Goal: Transaction & Acquisition: Purchase product/service

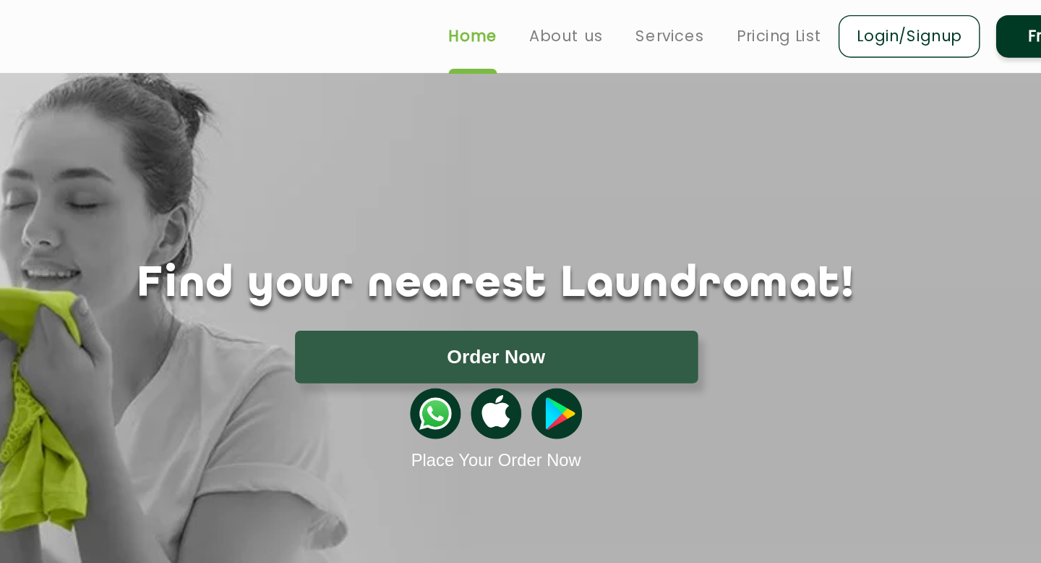
click at [575, 37] on ul "Home About us Services Pricing List Login/Signup Franchise" at bounding box center [727, 26] width 505 height 34
click at [665, 30] on link "Services" at bounding box center [644, 25] width 49 height 17
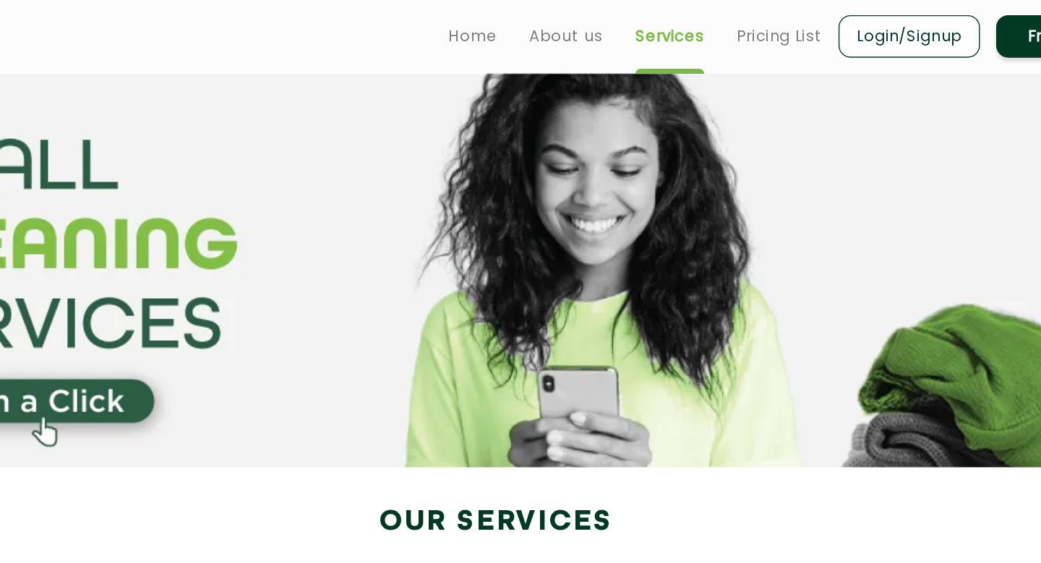
click at [711, 36] on ul "Home About us Services Pricing List Login/Signup Franchise" at bounding box center [727, 26] width 505 height 34
click at [709, 24] on link "Pricing List" at bounding box center [723, 25] width 61 height 17
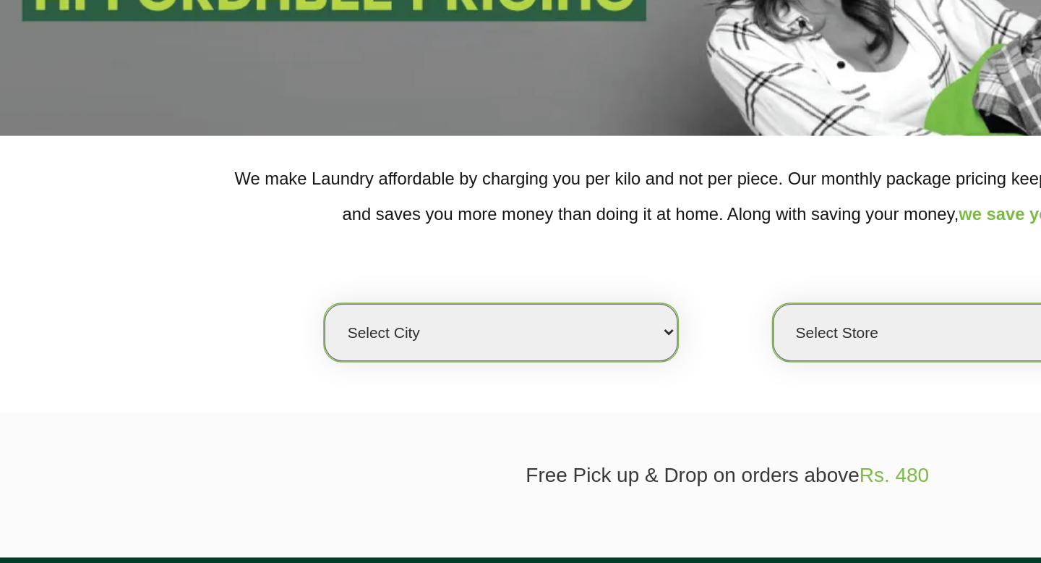
scroll to position [101, 0]
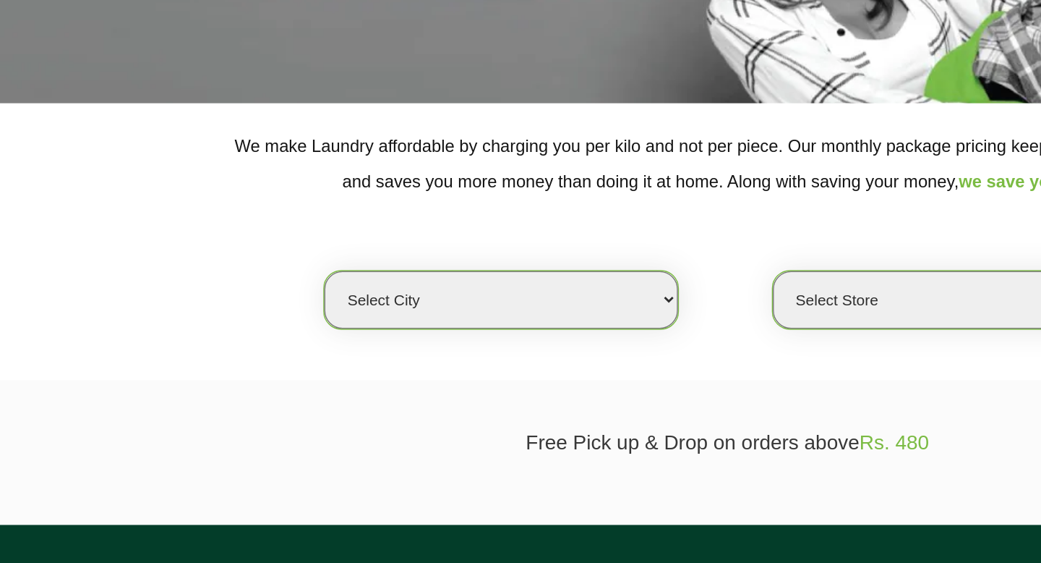
click at [407, 372] on select "Select city [GEOGRAPHIC_DATA] [GEOGRAPHIC_DATA] [GEOGRAPHIC_DATA] [GEOGRAPHIC_D…" at bounding box center [358, 374] width 253 height 41
select select "11"
click at [232, 354] on select "Select city [GEOGRAPHIC_DATA] [GEOGRAPHIC_DATA] [GEOGRAPHIC_DATA] [GEOGRAPHIC_D…" at bounding box center [358, 374] width 253 height 41
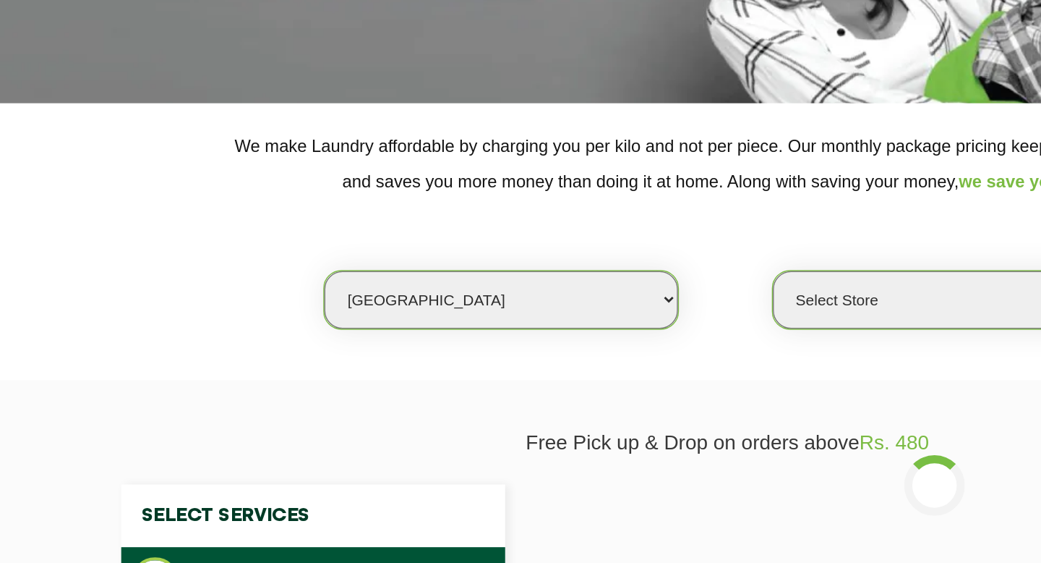
click at [651, 381] on select "Select Store [GEOGRAPHIC_DATA][PERSON_NAME] UClean Navalur UClean Chitlapakkam …" at bounding box center [679, 374] width 253 height 41
select select "310"
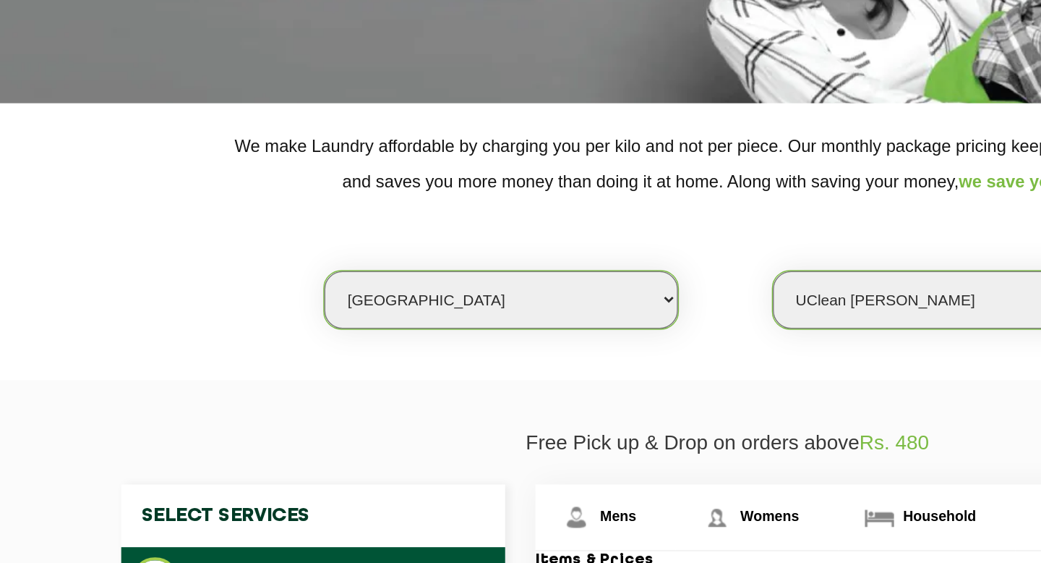
click at [553, 354] on select "Select Store [GEOGRAPHIC_DATA][PERSON_NAME] UClean Navalur UClean Chitlapakkam …" at bounding box center [679, 374] width 253 height 41
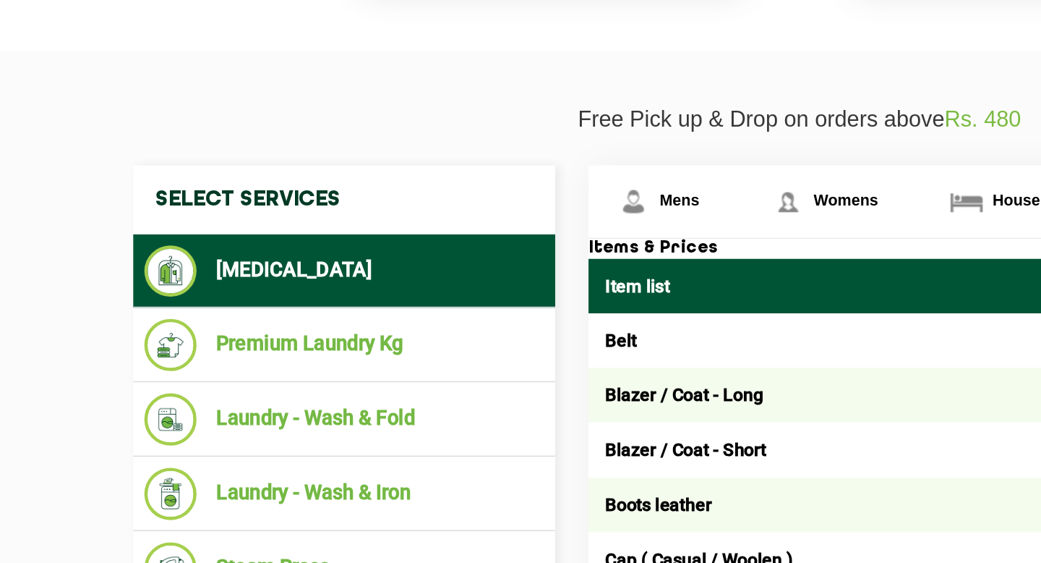
scroll to position [332, 0]
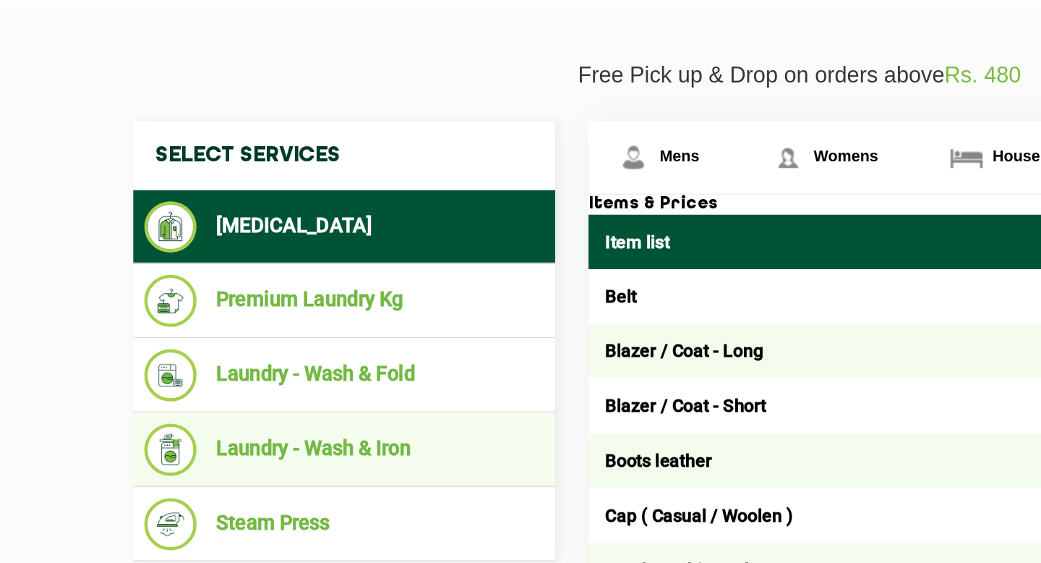
click at [189, 490] on li "Laundry - Wash & Iron" at bounding box center [224, 489] width 260 height 34
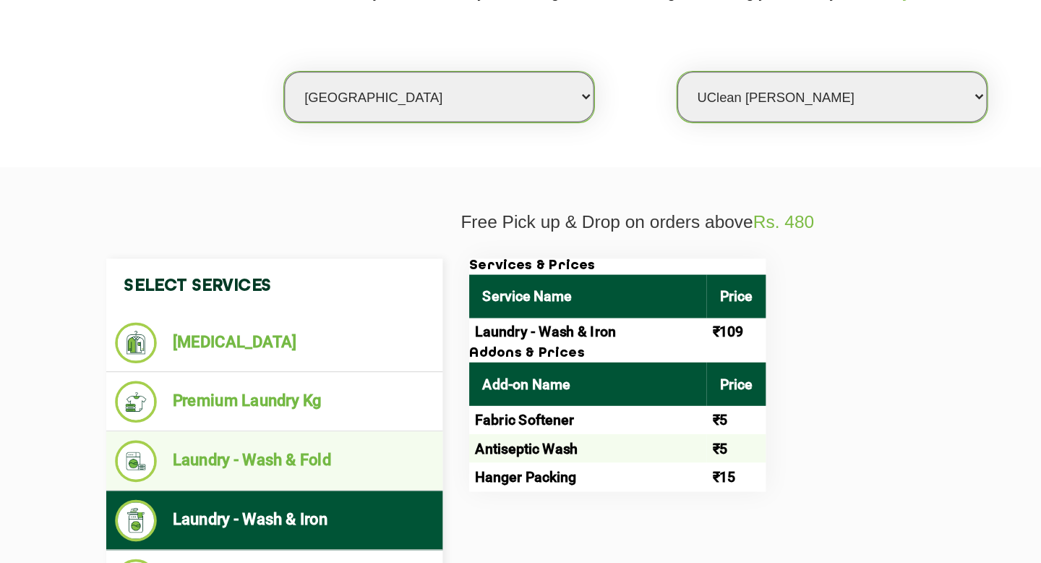
click at [240, 463] on ul "Laundry - Wash & Fold" at bounding box center [224, 440] width 275 height 48
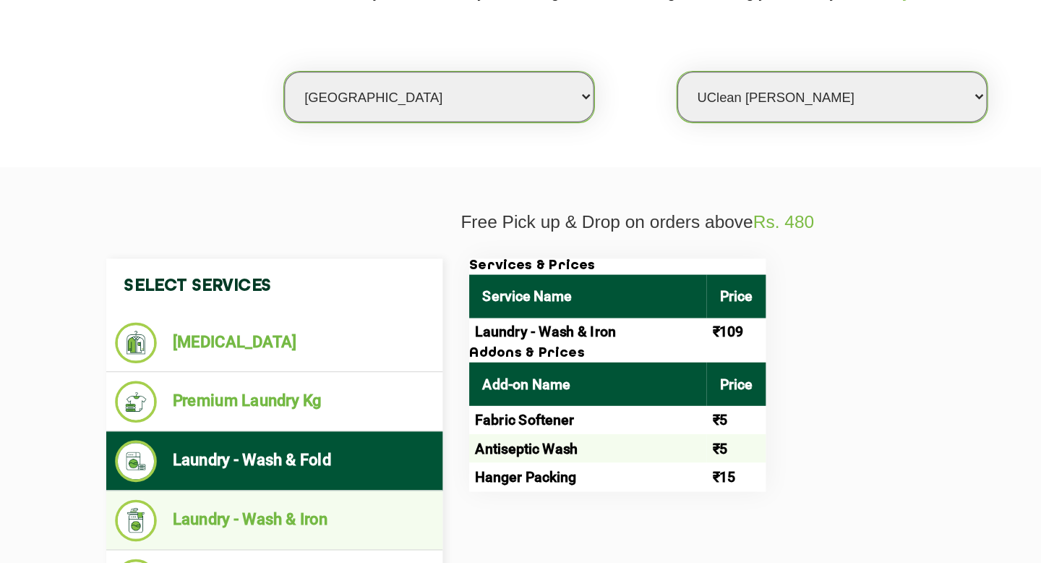
click at [230, 480] on li "Laundry - Wash & Iron" at bounding box center [224, 489] width 260 height 34
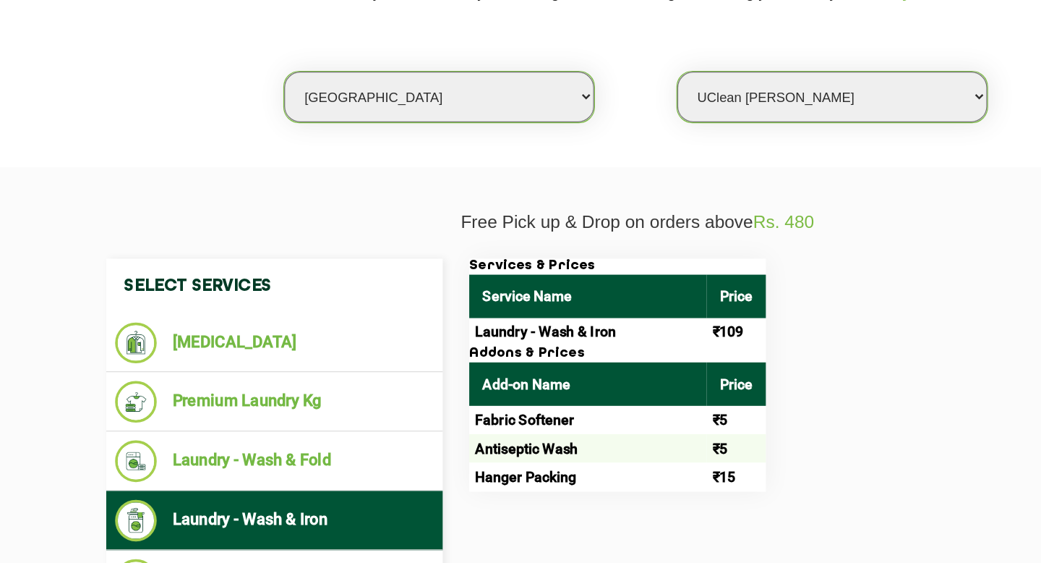
drag, startPoint x: 716, startPoint y: 334, endPoint x: 723, endPoint y: 330, distance: 8.1
click at [723, 330] on div "Services & Prices Service Name Price Laundry - Wash & Iron ₹109 Addons & Prices…" at bounding box center [668, 370] width 593 height 190
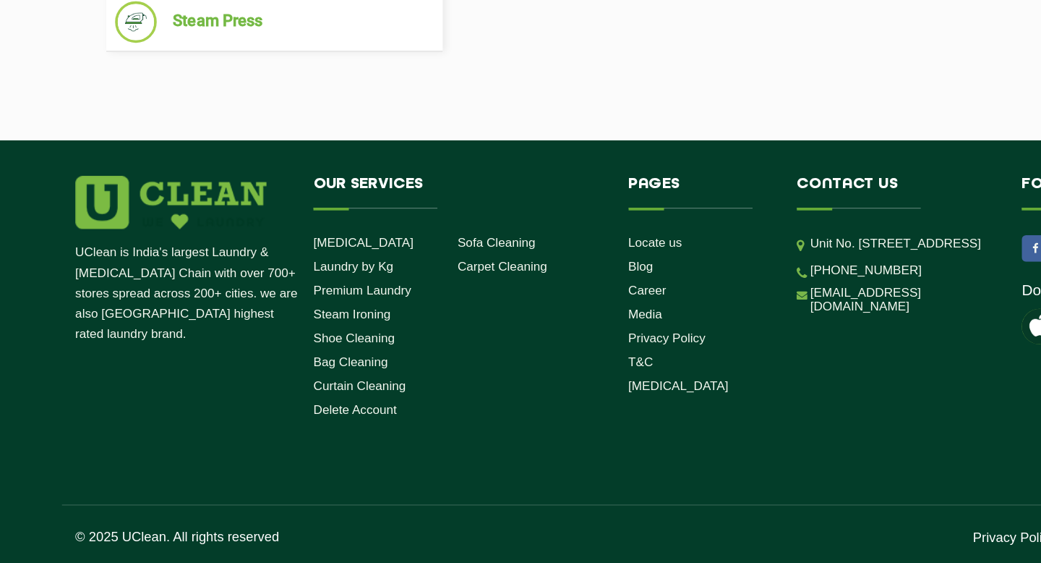
scroll to position [750, 0]
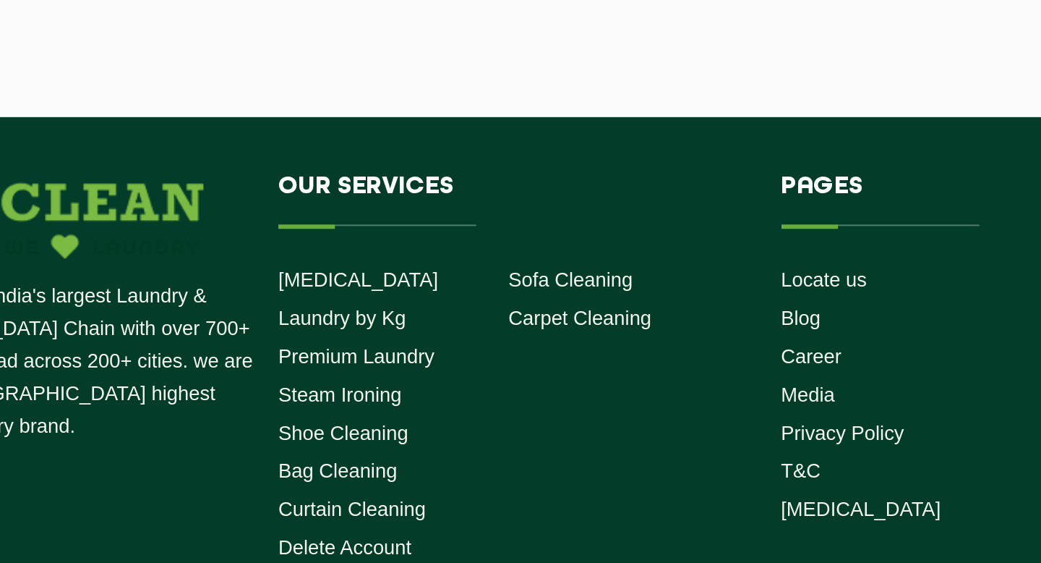
click at [418, 193] on section "Free Pick up & Drop on orders above Rs. 480 Select Services [MEDICAL_DATA] Prem…" at bounding box center [520, 0] width 1041 height 433
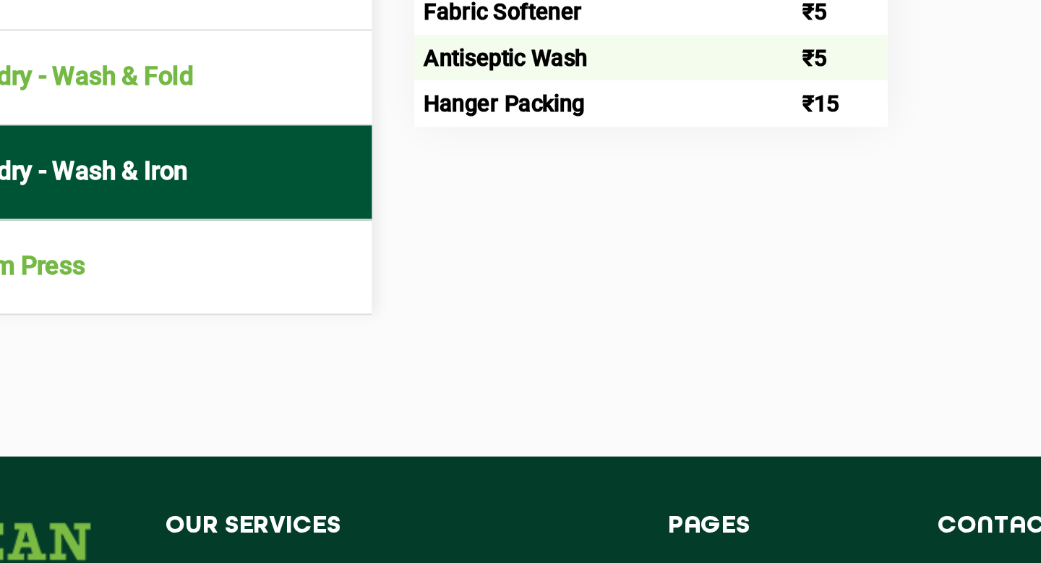
scroll to position [456, 0]
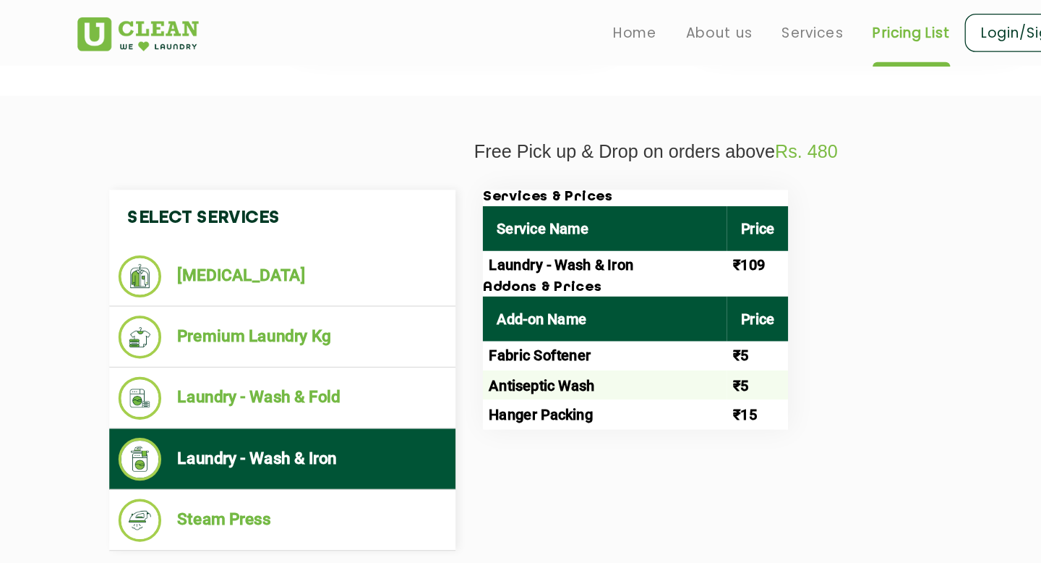
click at [432, 291] on td "Fabric Softener" at bounding box center [480, 281] width 194 height 23
click at [430, 285] on td "Fabric Softener" at bounding box center [480, 281] width 194 height 23
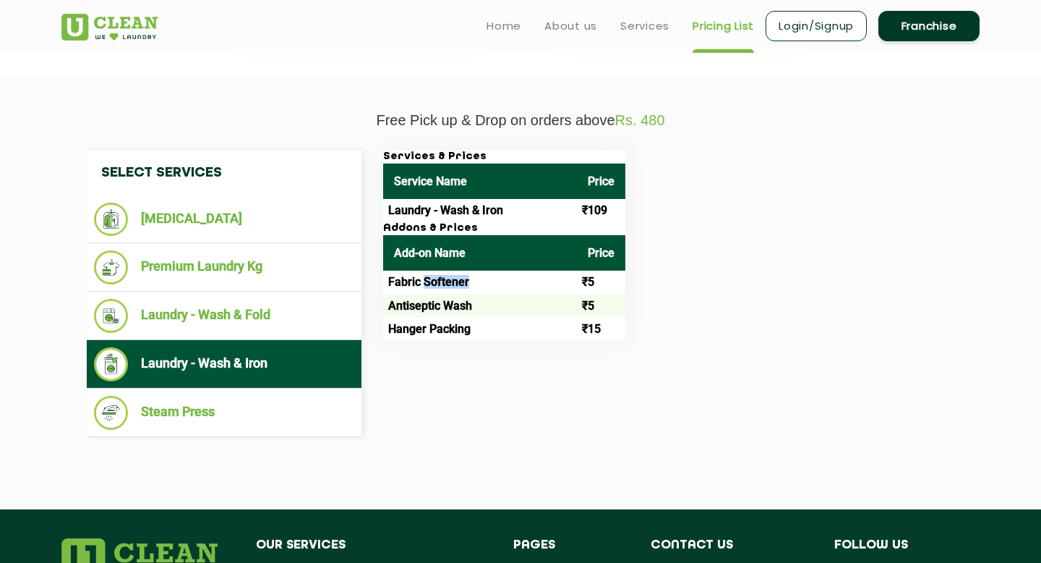
click at [801, 29] on link "Login/Signup" at bounding box center [816, 26] width 101 height 30
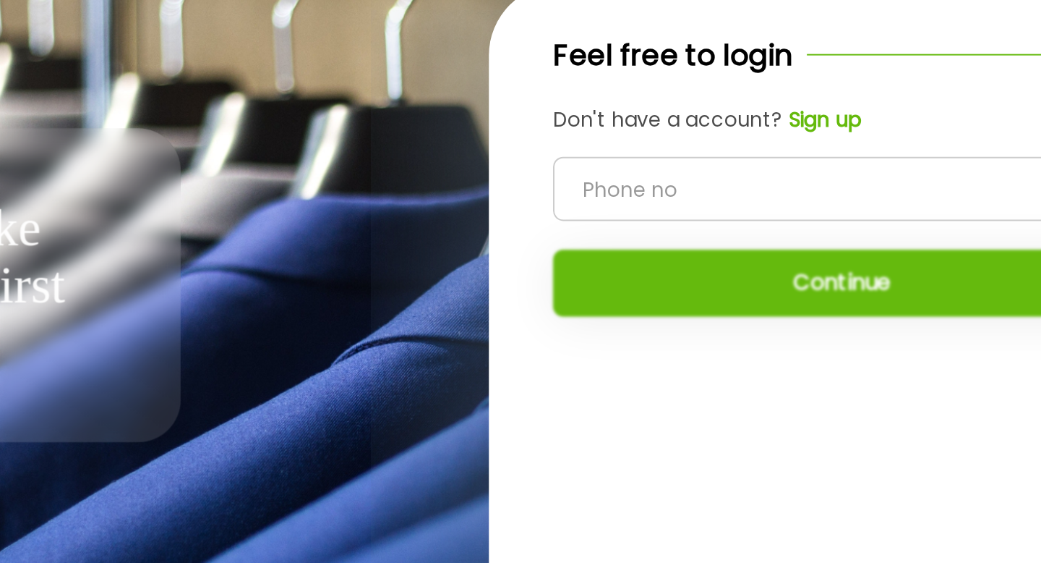
click at [743, 148] on b "Sign up" at bounding box center [746, 149] width 37 height 14
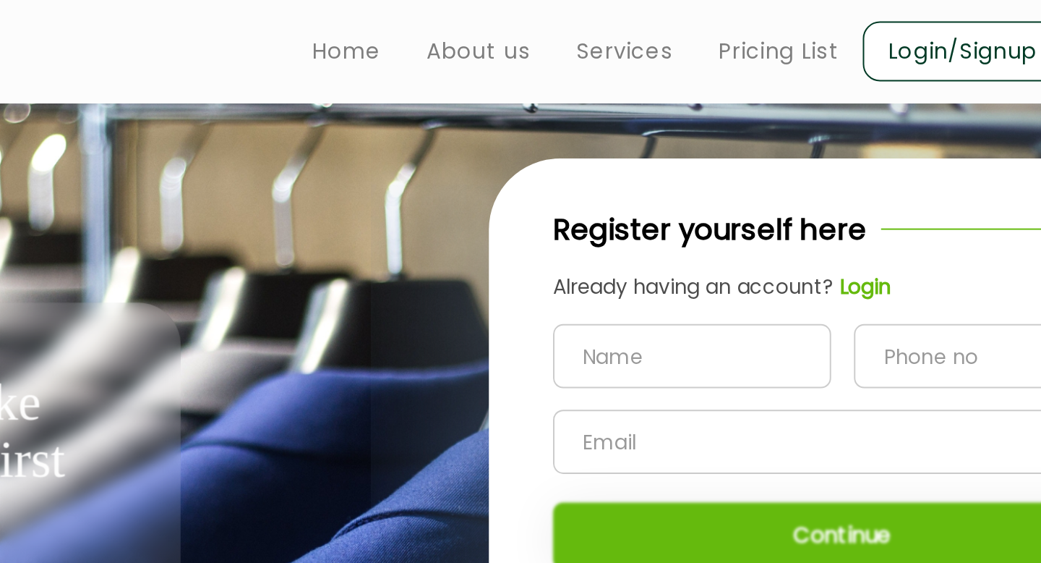
click at [654, 182] on input "text" at bounding box center [679, 180] width 141 height 33
click at [686, 61] on div "Register yourself here Already having an account? Login Continue" at bounding box center [756, 277] width 448 height 450
click at [657, 180] on input "text" at bounding box center [679, 180] width 141 height 33
type input "[PERSON_NAME]"
type input "9884016168"
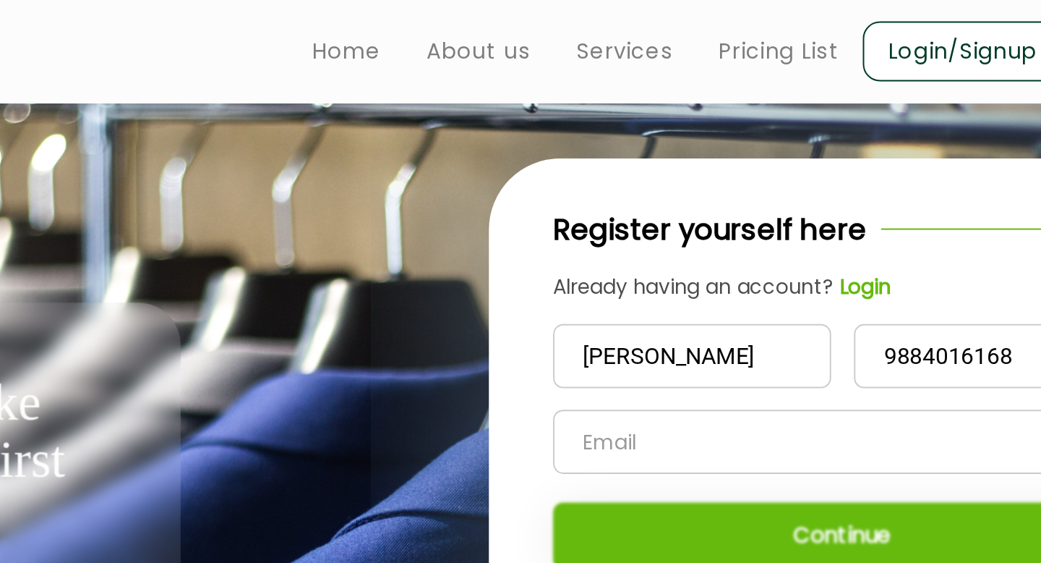
type input "[PERSON_NAME][EMAIL_ADDRESS][DOMAIN_NAME]"
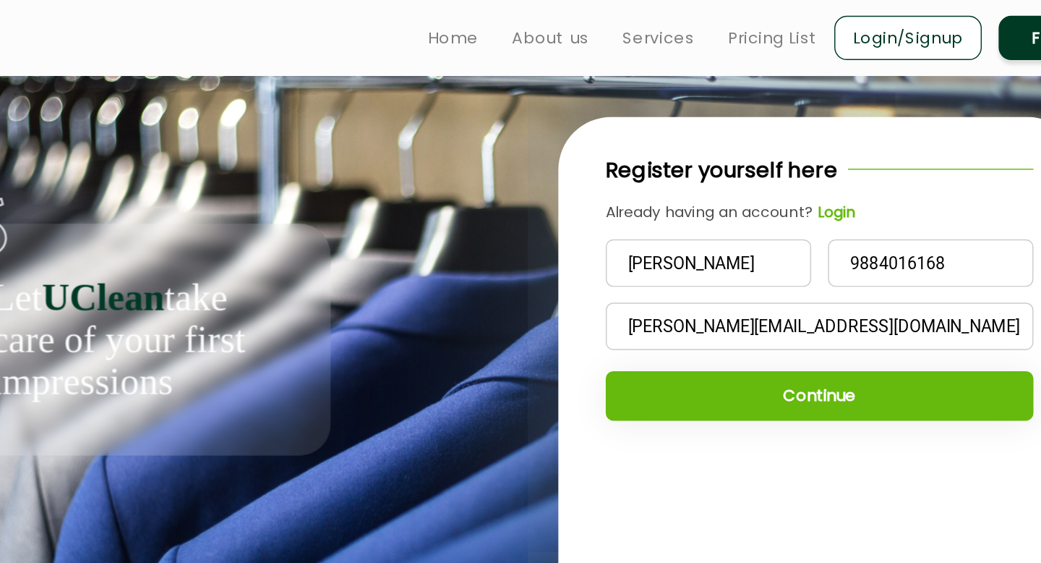
click at [756, 279] on button "Continue" at bounding box center [756, 272] width 294 height 34
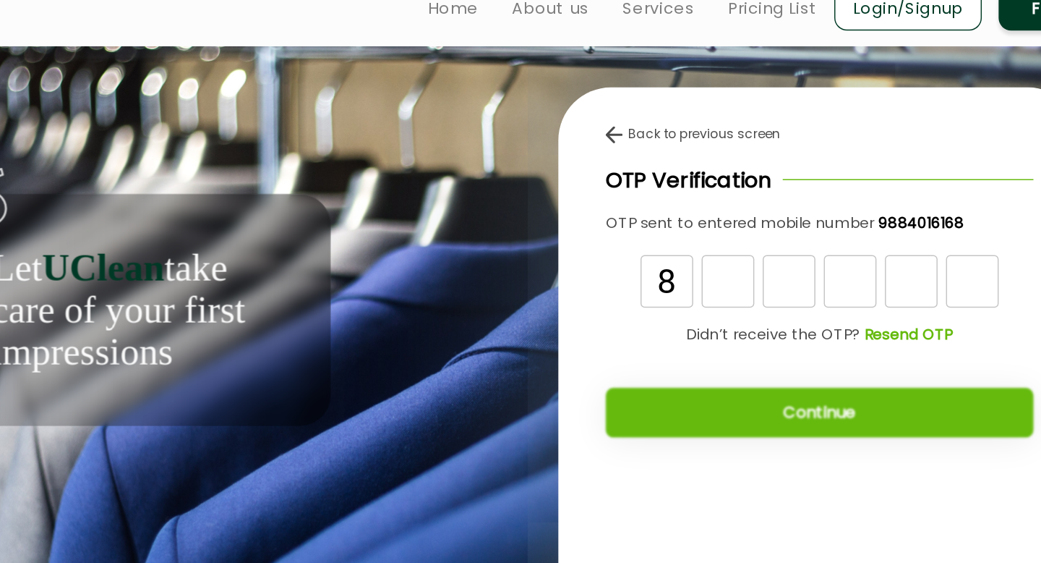
type input "8"
type input "6"
type input "2"
type input "0"
type input "5"
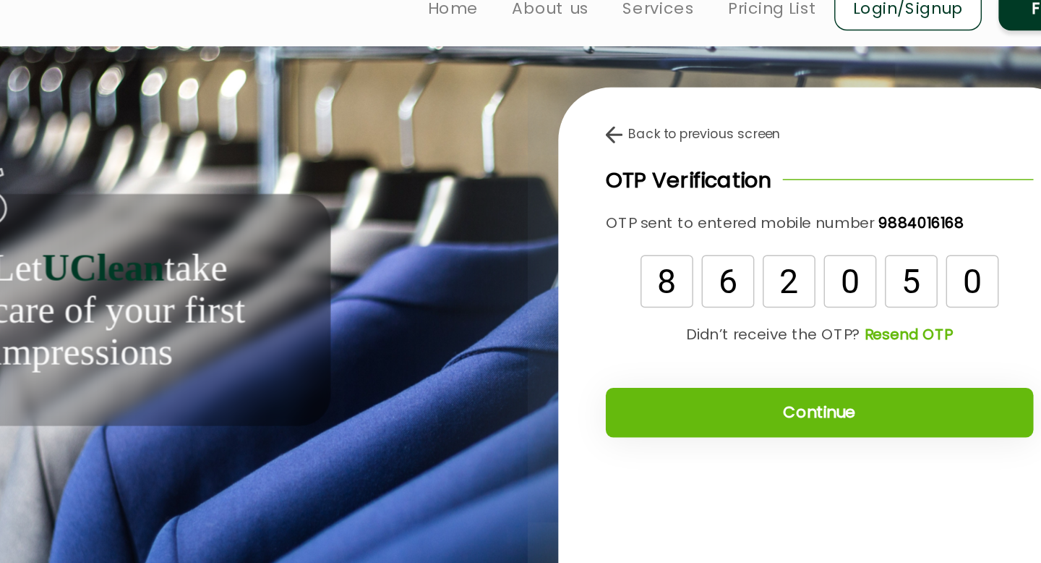
type input "0"
click at [738, 311] on button "Continue" at bounding box center [756, 303] width 294 height 34
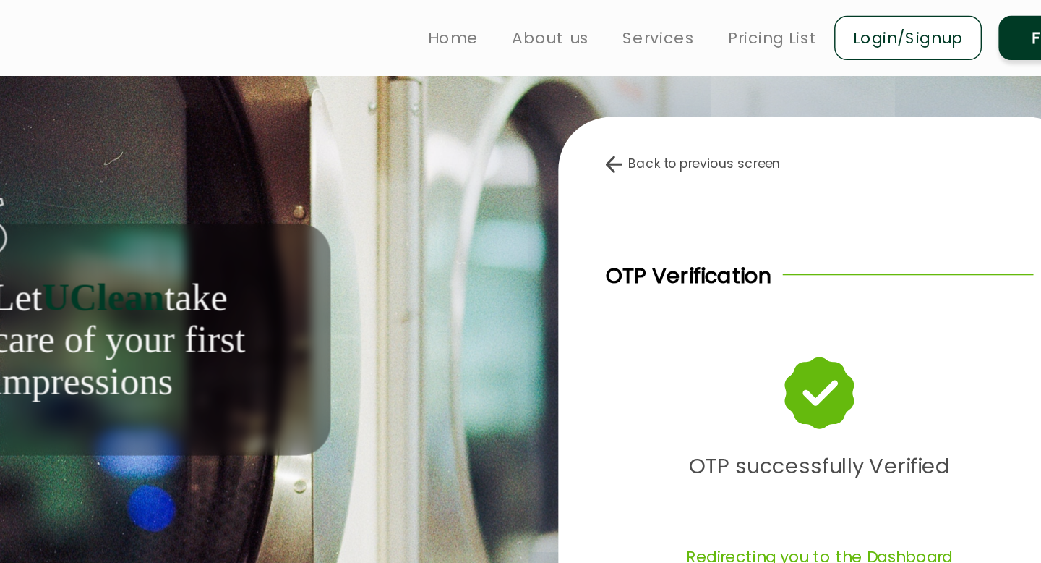
click at [738, 291] on div "Back to previous screen OTP Verification OTP successfully Verified Redirecting …" at bounding box center [755, 267] width 359 height 375
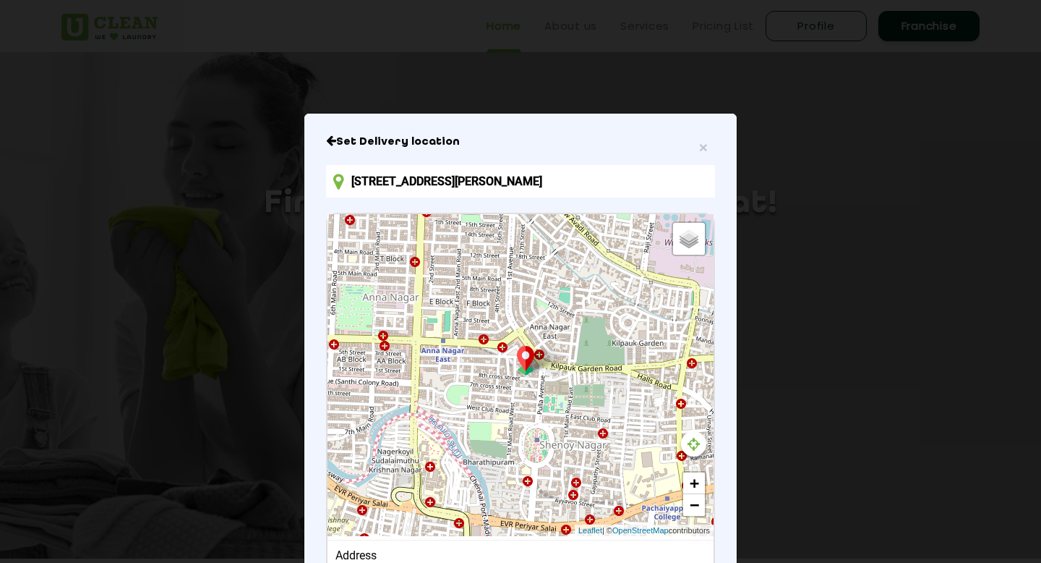
click at [965, 309] on div "× Set Delivery location [STREET_ADDRESS][PERSON_NAME] Default Satellite + − Lea…" at bounding box center [520, 281] width 1041 height 563
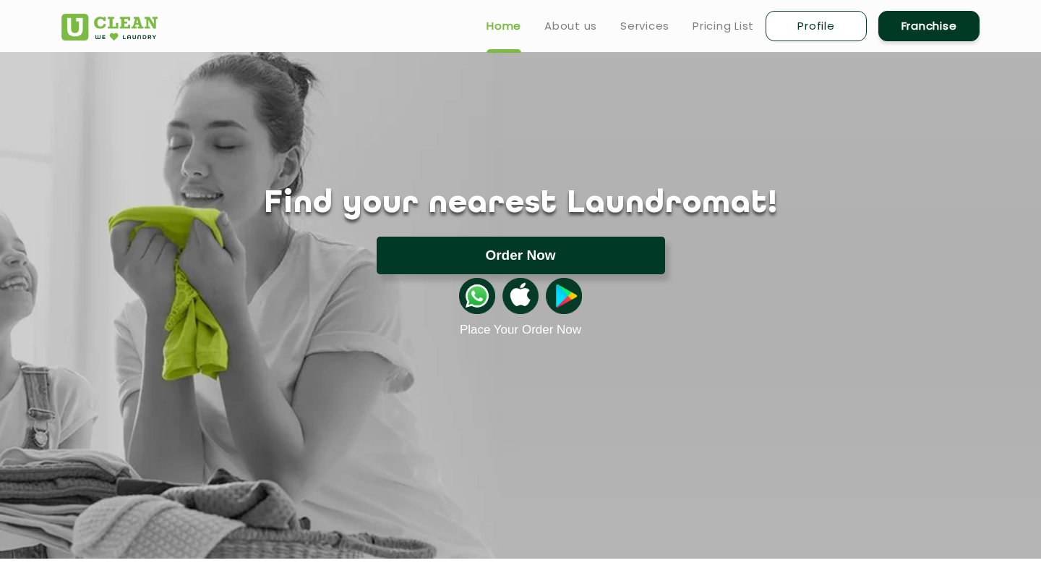
click at [587, 255] on button "Order Now" at bounding box center [521, 255] width 289 height 38
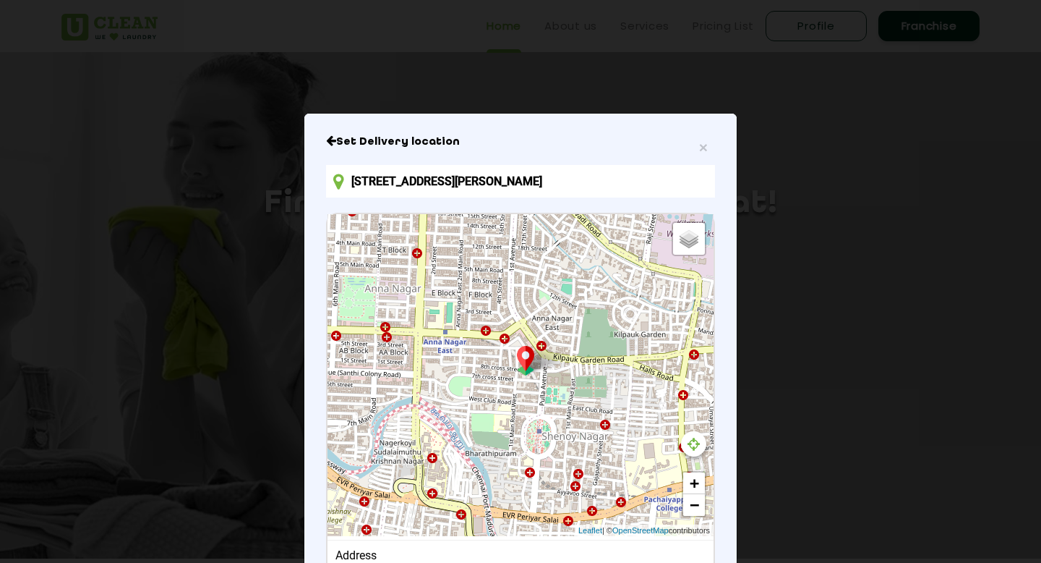
click at [526, 364] on img at bounding box center [525, 361] width 27 height 30
click at [525, 358] on img at bounding box center [525, 361] width 27 height 30
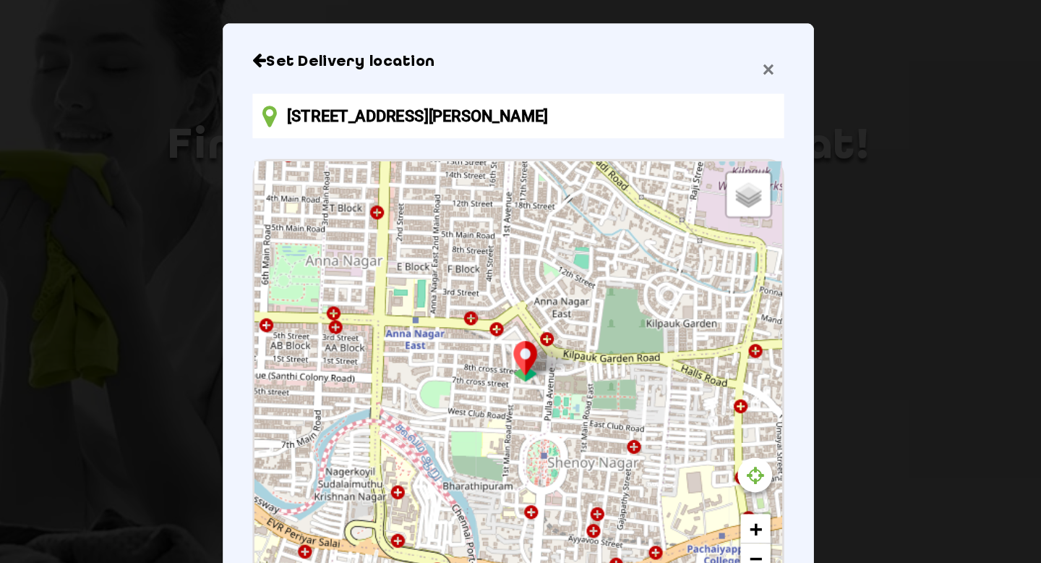
click at [702, 150] on span "×" at bounding box center [703, 147] width 9 height 17
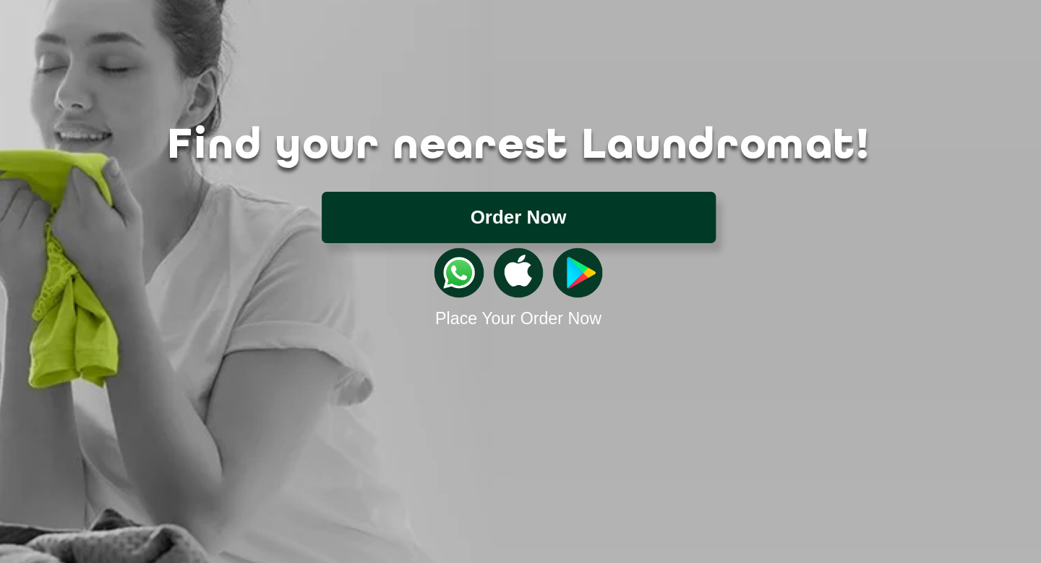
click at [491, 244] on button "Order Now" at bounding box center [521, 255] width 289 height 38
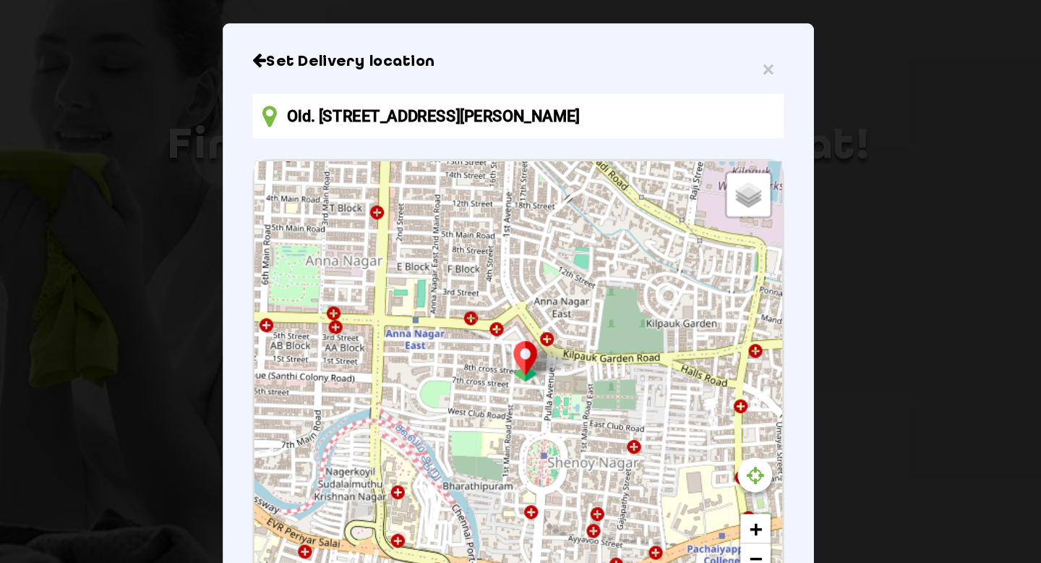
click at [341, 141] on h6 "Set Delivery location" at bounding box center [520, 142] width 389 height 14
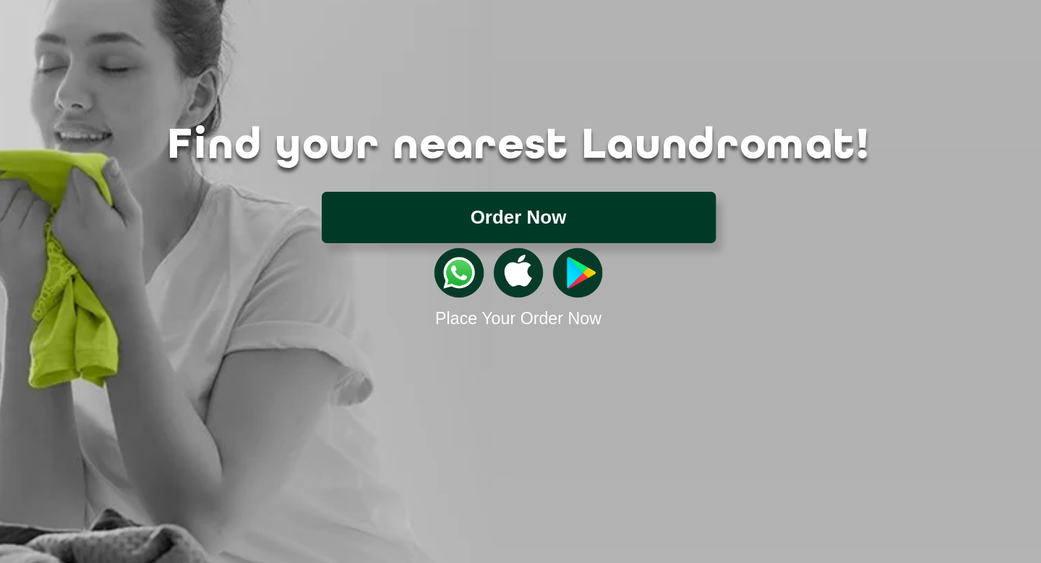
click at [494, 268] on button "Order Now" at bounding box center [521, 255] width 289 height 38
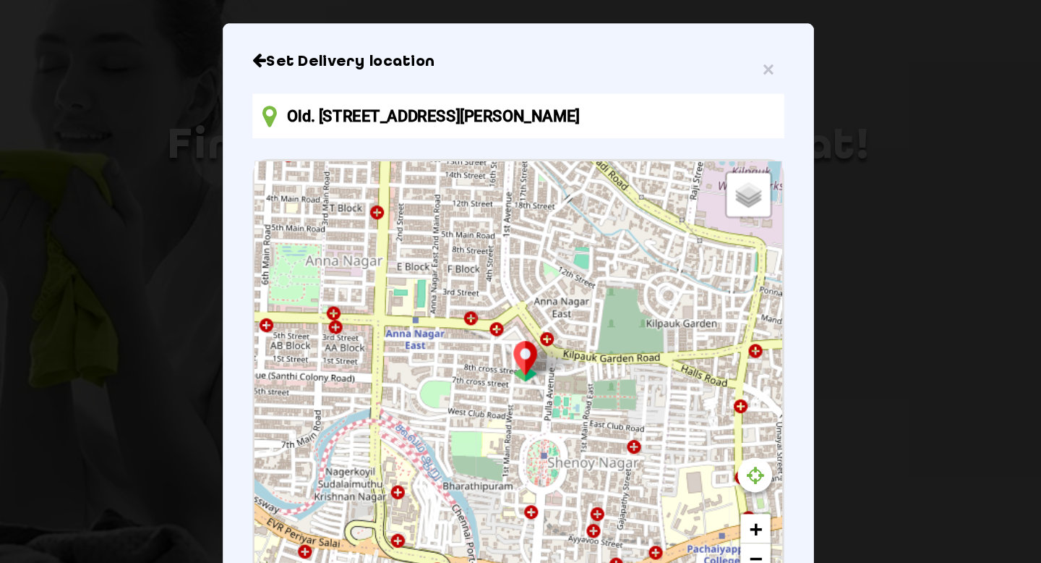
click at [448, 179] on input "Old. 9, 8th Cross Street, Pulla Ave, Shenoy Nagar West, Annanagar East, Chennai…" at bounding box center [520, 181] width 389 height 33
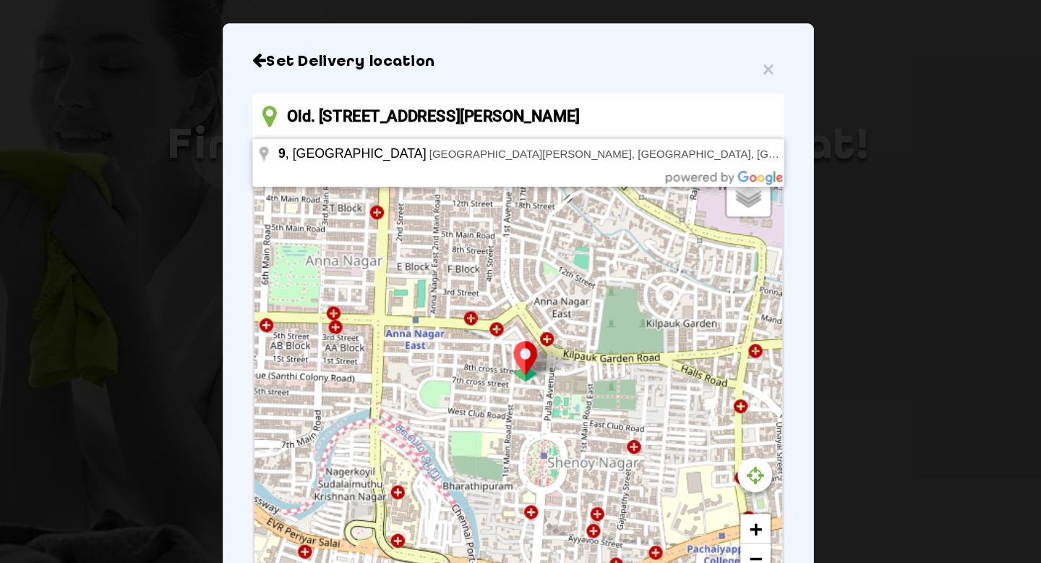
scroll to position [0, 25]
drag, startPoint x: 692, startPoint y: 183, endPoint x: 378, endPoint y: 174, distance: 314.0
click at [378, 174] on input "Old. 9, 8th Cross Street, Pulla Ave, Shenoy Nagar West, Annanagar East, Chennai…" at bounding box center [520, 181] width 389 height 33
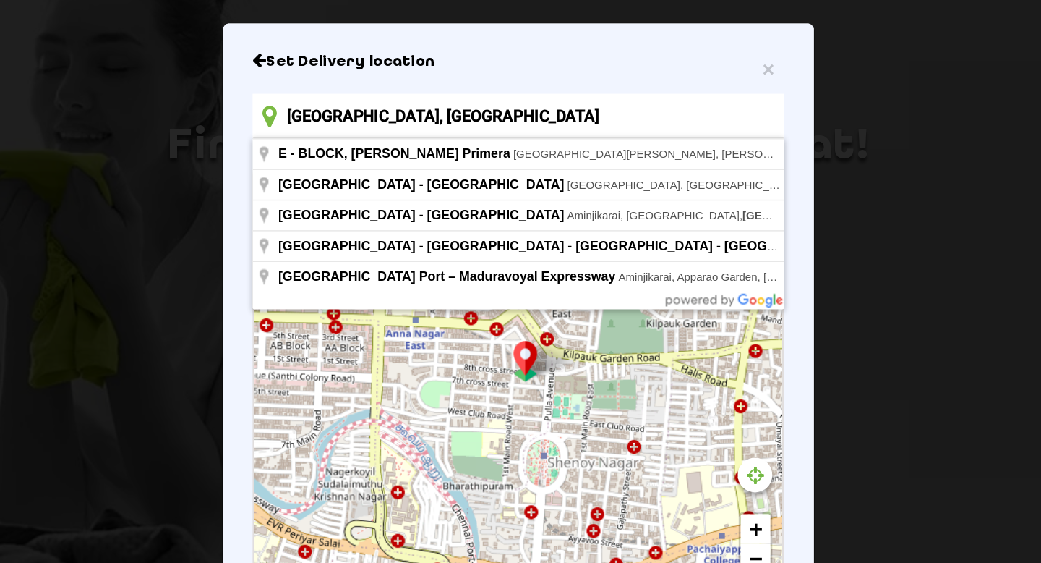
drag, startPoint x: 372, startPoint y: 183, endPoint x: 340, endPoint y: 180, distance: 32.0
click at [338, 181] on div "East, Chennai, Tamil Nadu 600030, India" at bounding box center [520, 181] width 389 height 33
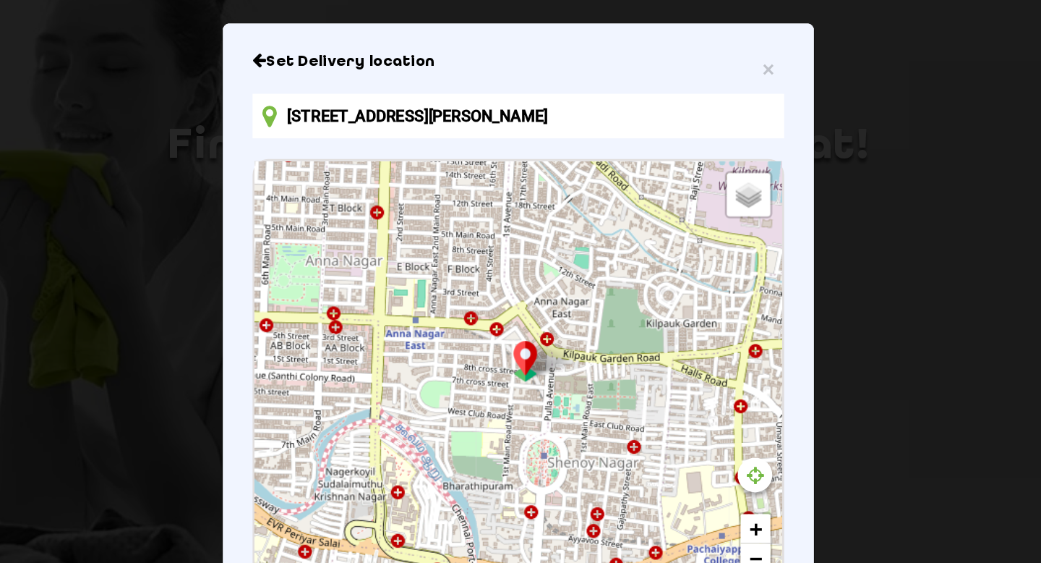
click at [808, 271] on div "× Set Delivery location Thirumala Appartment, Shenoy Nagar West, Block C, C Blo…" at bounding box center [520, 281] width 1041 height 563
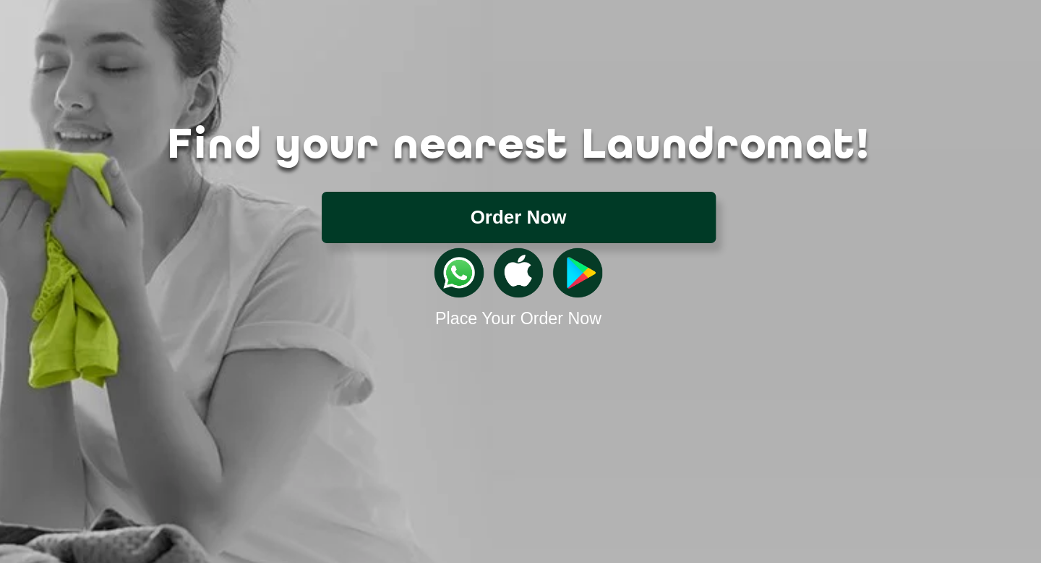
click at [545, 261] on button "Order Now" at bounding box center [521, 255] width 289 height 38
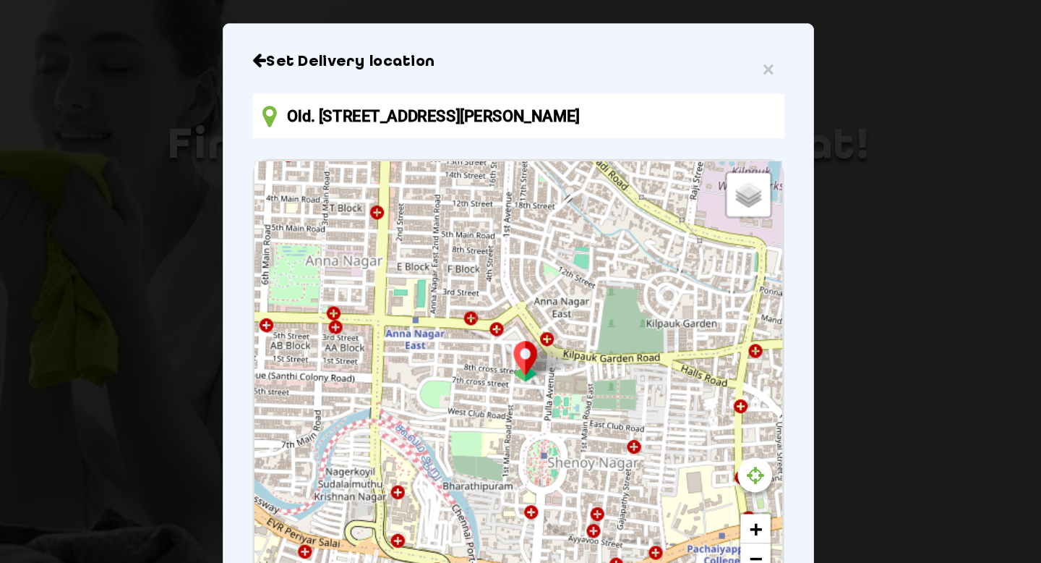
click at [649, 183] on input "Old. 9, 8th Cross Street, Pulla Ave, Shenoy Nagar West, Annanagar East, Chennai…" at bounding box center [520, 181] width 389 height 33
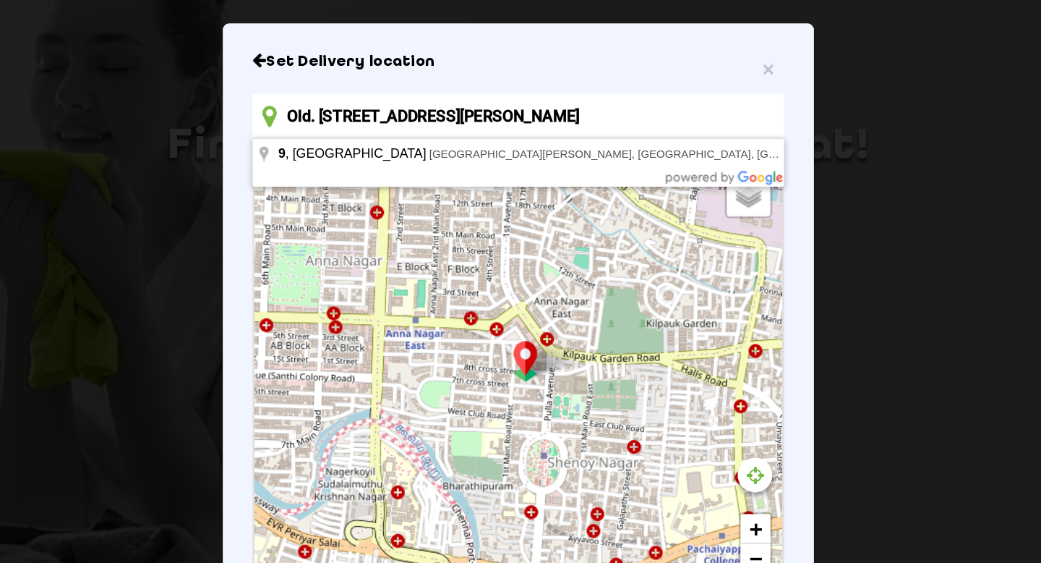
click at [698, 184] on input "Old. 9, 8th Cross Street, Pulla Ave, Shenoy Nagar West, Annanagar East, Chennai…" at bounding box center [520, 181] width 389 height 33
drag, startPoint x: 698, startPoint y: 184, endPoint x: 454, endPoint y: 176, distance: 243.8
click at [454, 176] on input "Old. 9, 8th Cross Street, Pulla Ave, Shenoy Nagar West, Annanagar East, Chennai…" at bounding box center [520, 181] width 389 height 33
type input "Old. 9, 8th Cross StreetEast, Chennai, Tamil Nadu 600030, India"
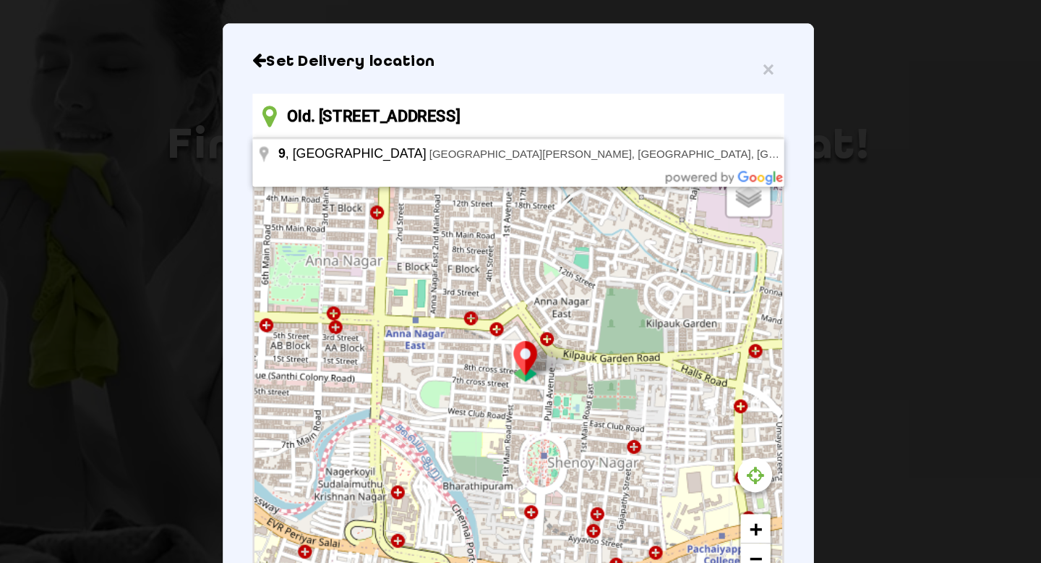
scroll to position [0, 0]
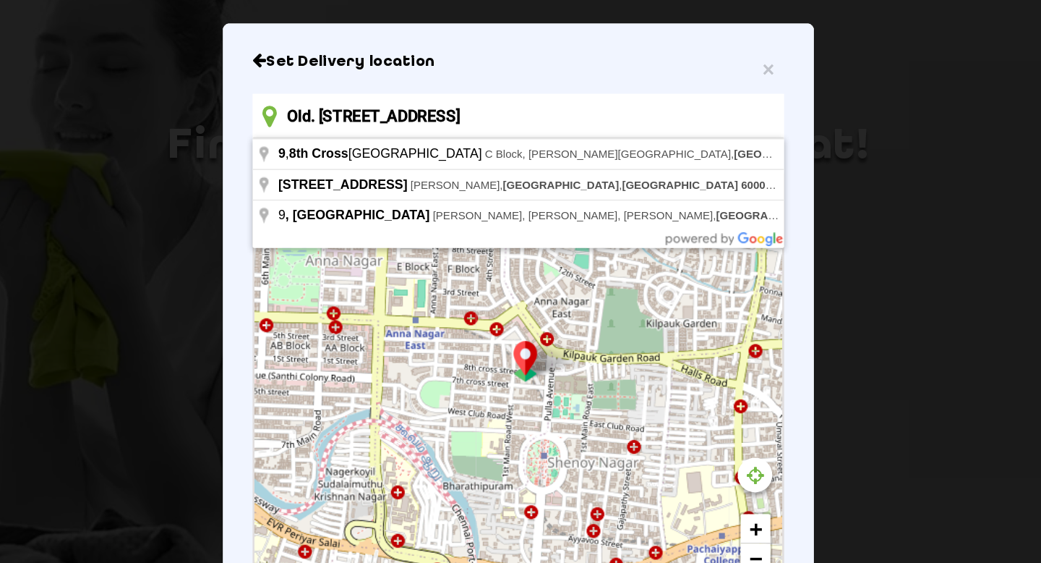
drag, startPoint x: 684, startPoint y: 188, endPoint x: 370, endPoint y: 166, distance: 314.7
click at [370, 166] on input "Old. 9, 8th Cross StreetEast, Chennai, Tamil Nadu 600030, India" at bounding box center [520, 181] width 389 height 33
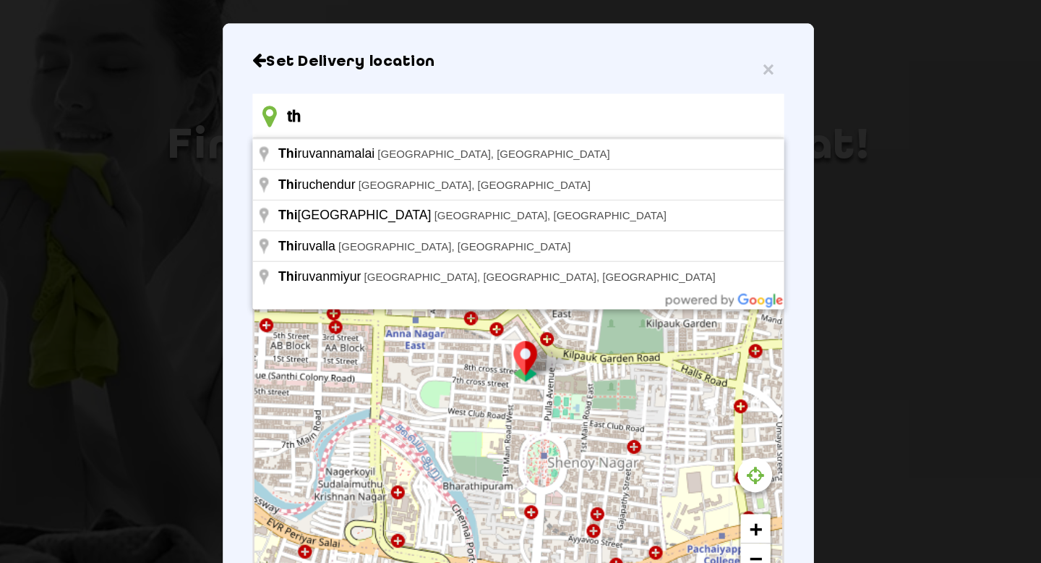
type input "t"
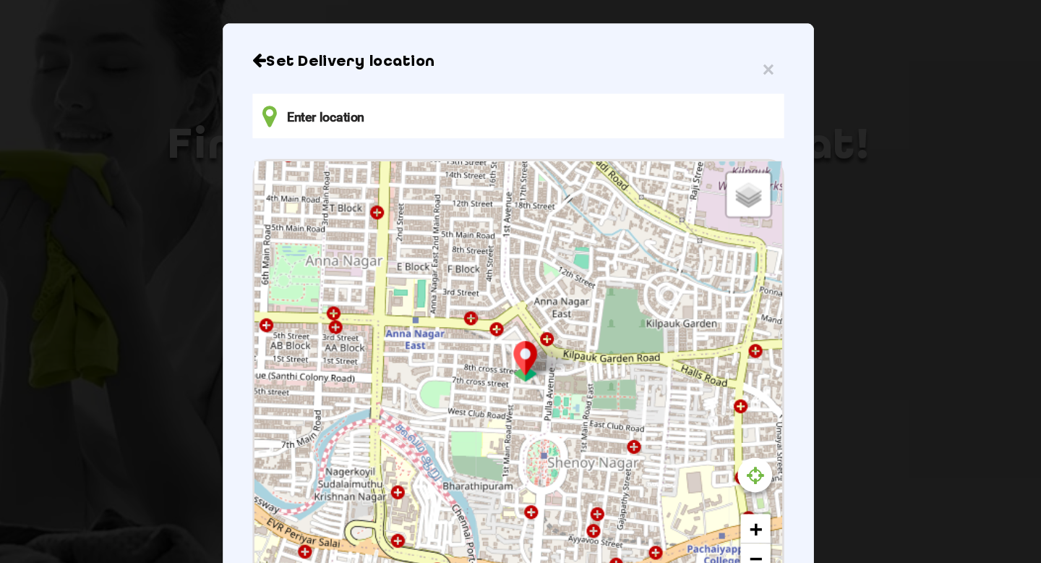
type input "t"
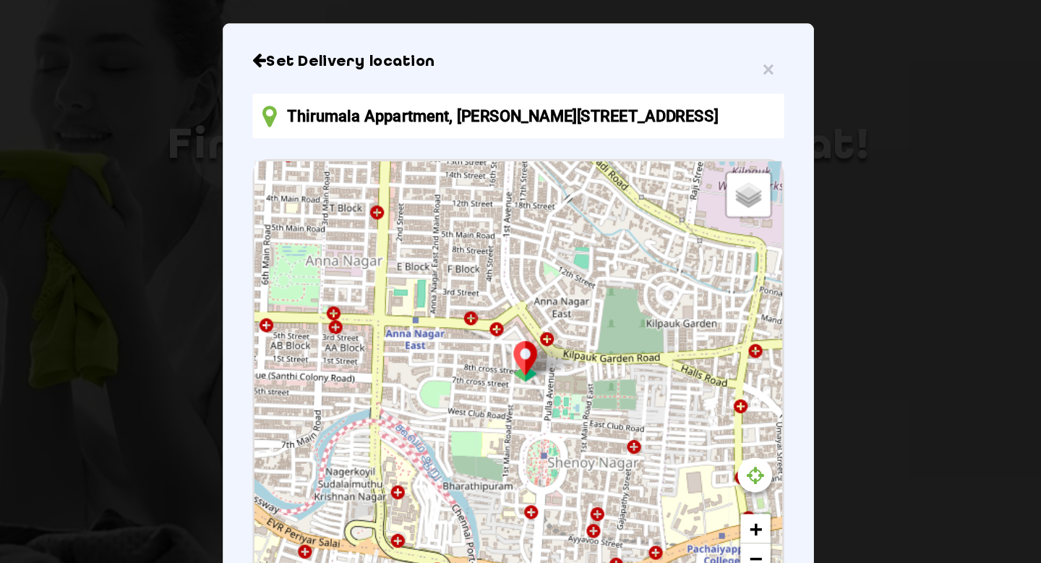
click at [769, 266] on div "× Set Delivery location Thirumala Appartment, Shenoy Nagar West, Block C, C Blo…" at bounding box center [520, 281] width 1041 height 563
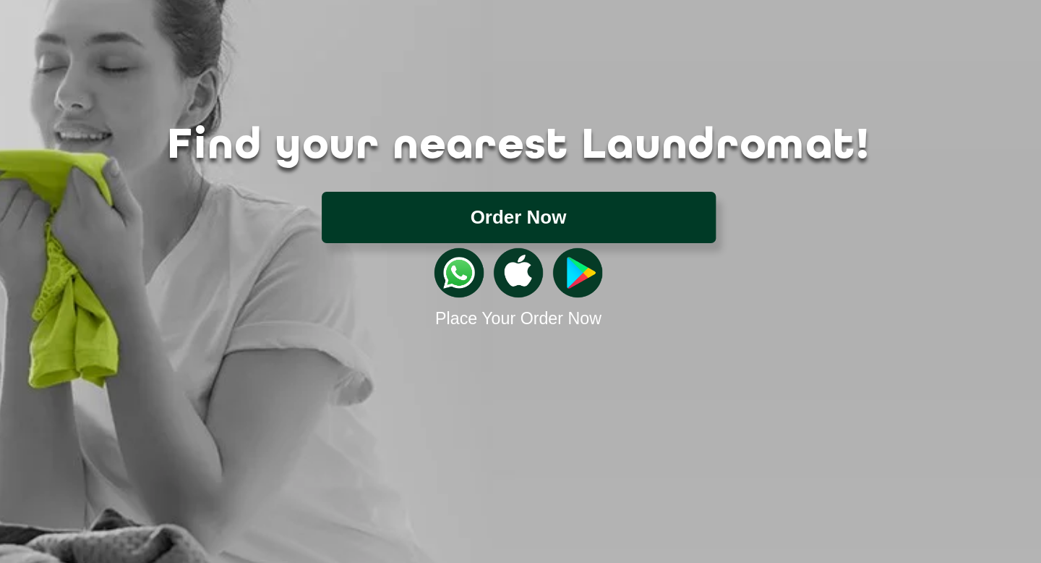
click at [516, 245] on button "Order Now" at bounding box center [521, 255] width 289 height 38
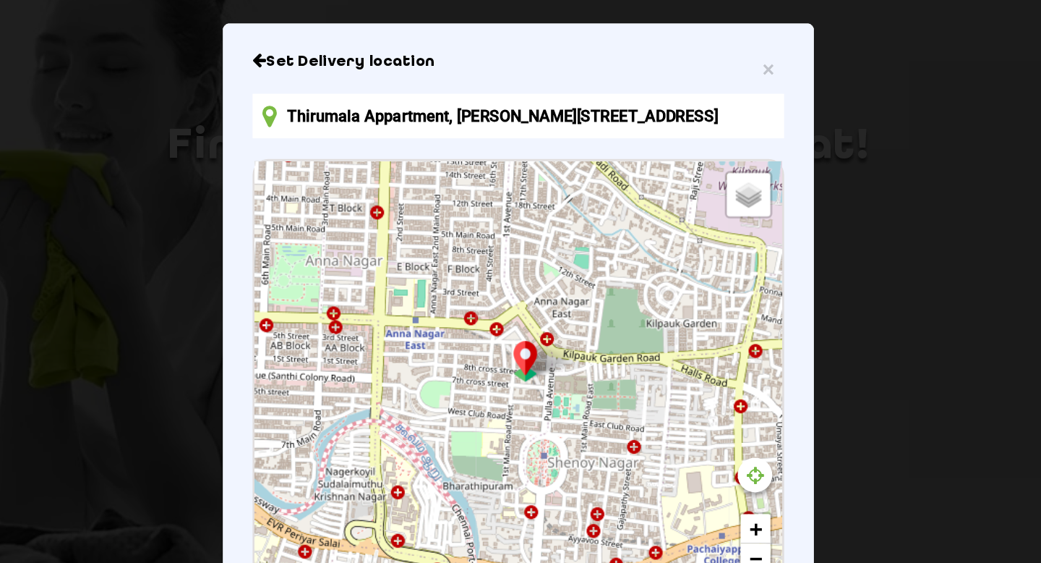
type input "Old. 9, 8th Cross Street, Pulla Ave, Shenoy Nagar West, Annanagar East, Chennai…"
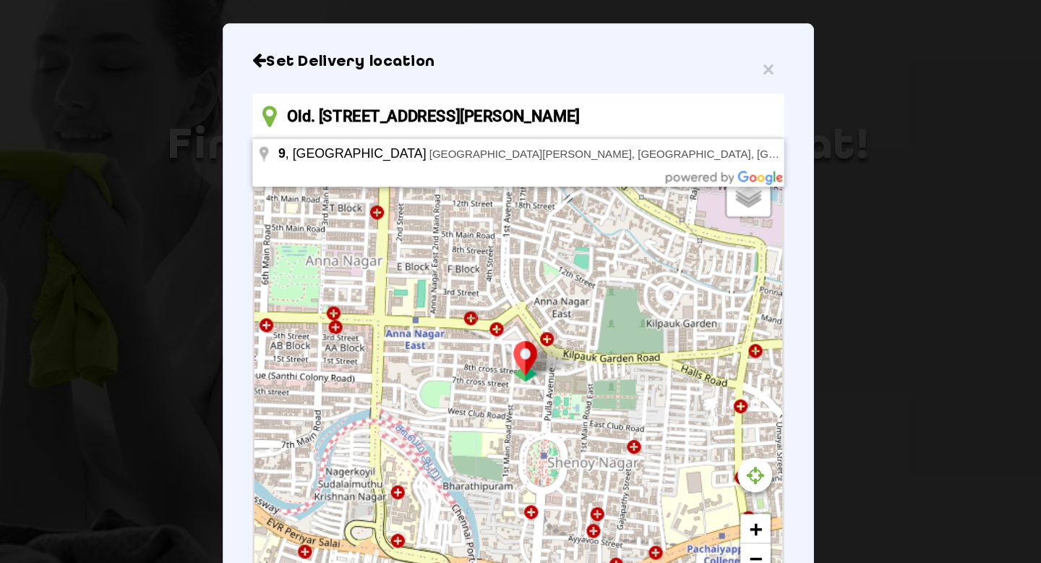
drag, startPoint x: 687, startPoint y: 189, endPoint x: 383, endPoint y: 171, distance: 305.0
click at [383, 171] on input "Old. 9, 8th Cross Street, Pulla Ave, Shenoy Nagar West, Annanagar East, Chennai…" at bounding box center [520, 181] width 389 height 33
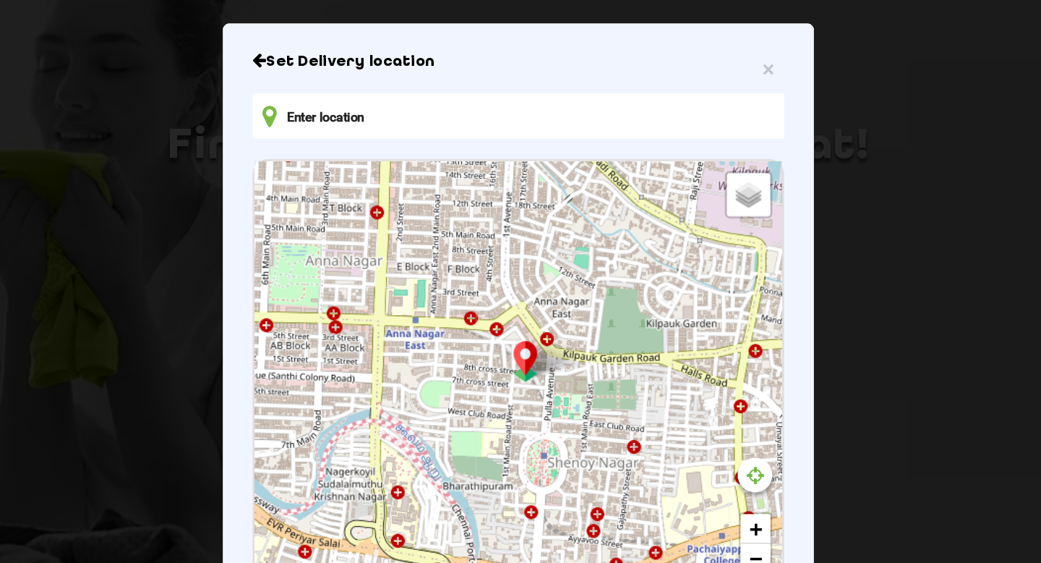
type input "T"
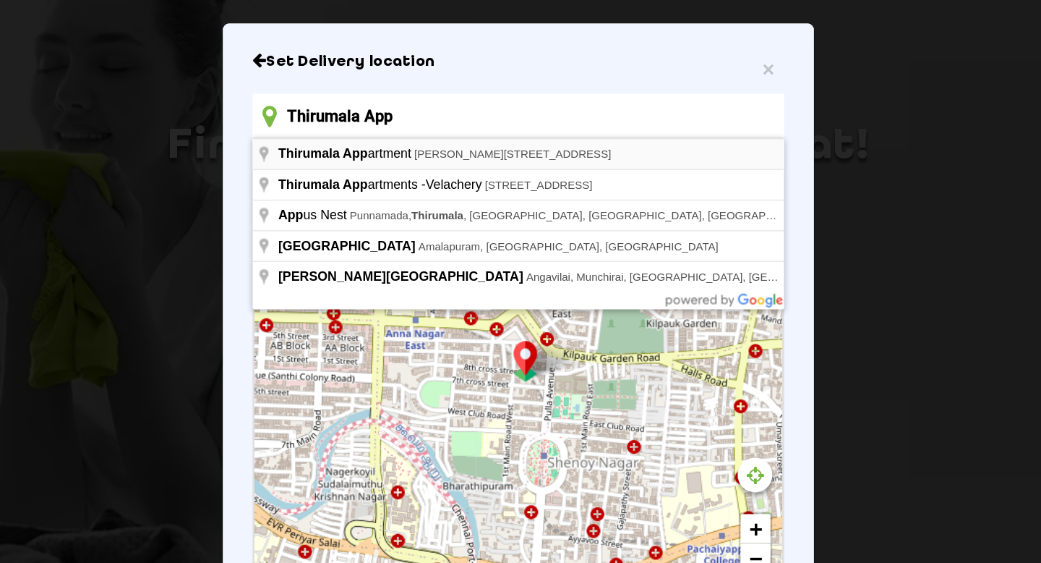
type input "Thirumala Appartment, Shenoy Nagar West, Block C, C Block, Annanagar East, Chen…"
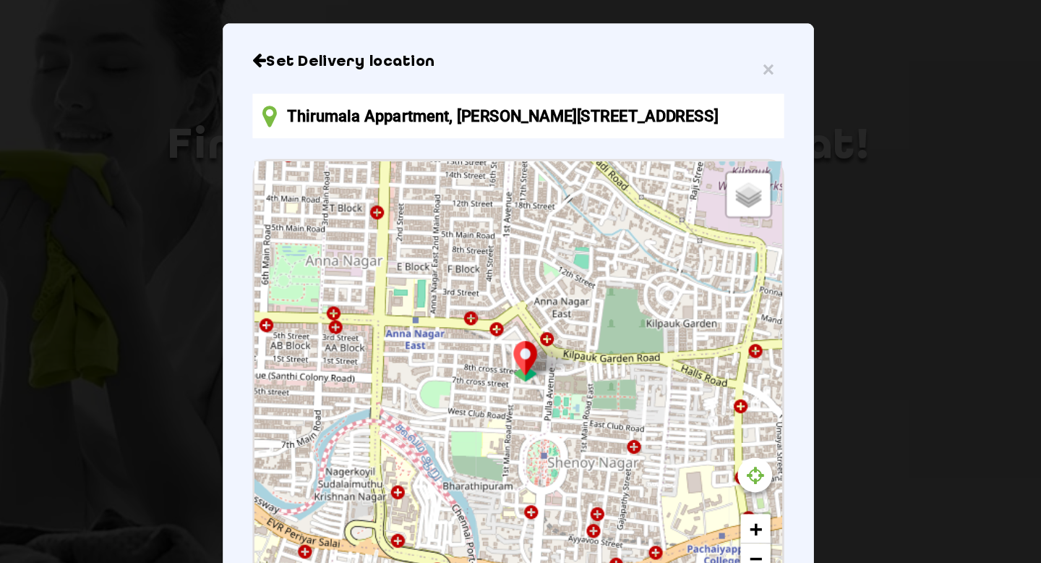
click at [806, 223] on div "× Set Delivery location Thirumala Appartment, Shenoy Nagar West, Block C, C Blo…" at bounding box center [520, 281] width 1041 height 563
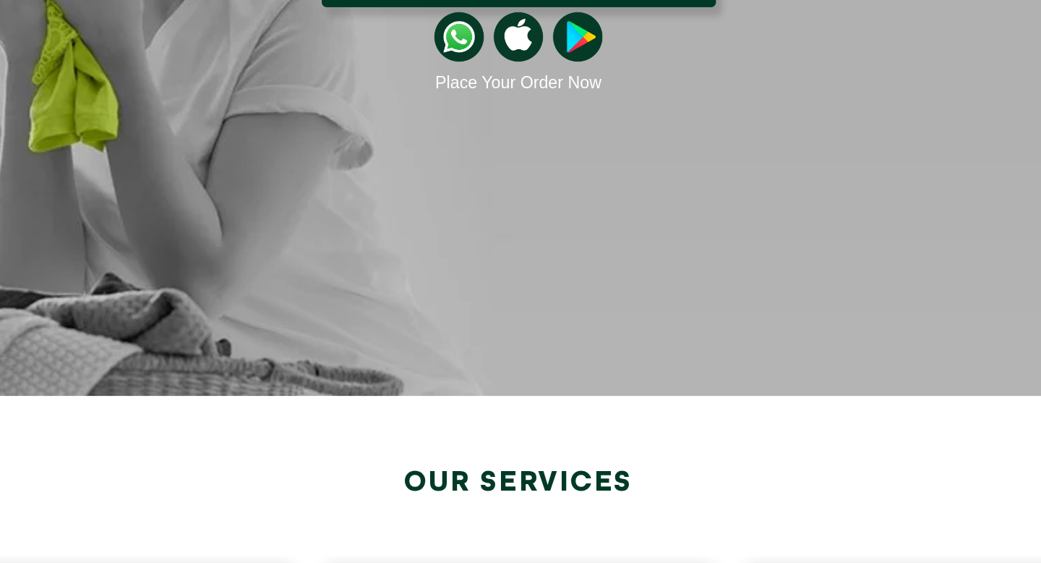
scroll to position [117, 0]
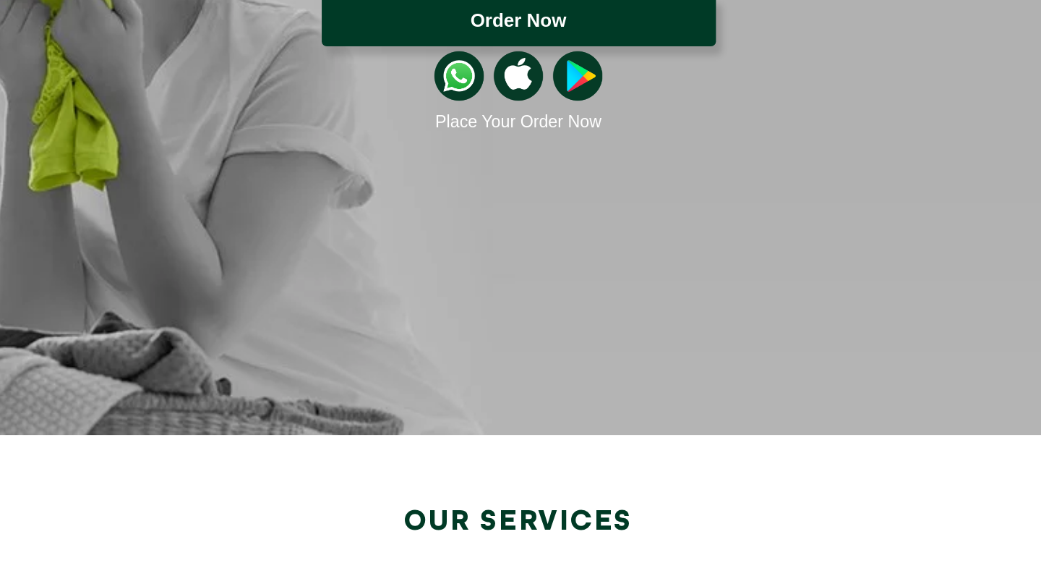
click at [521, 135] on button "Order Now" at bounding box center [521, 138] width 289 height 38
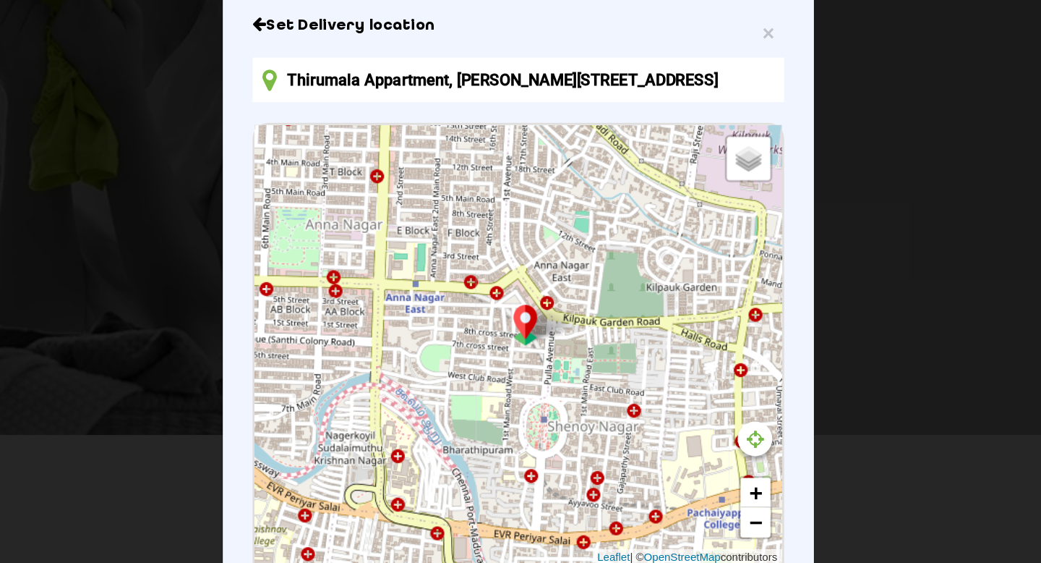
type input "26/49, Shenoy Nagar West, Block C, C Block, Annanagar East, Chennai, Tamil Nadu…"
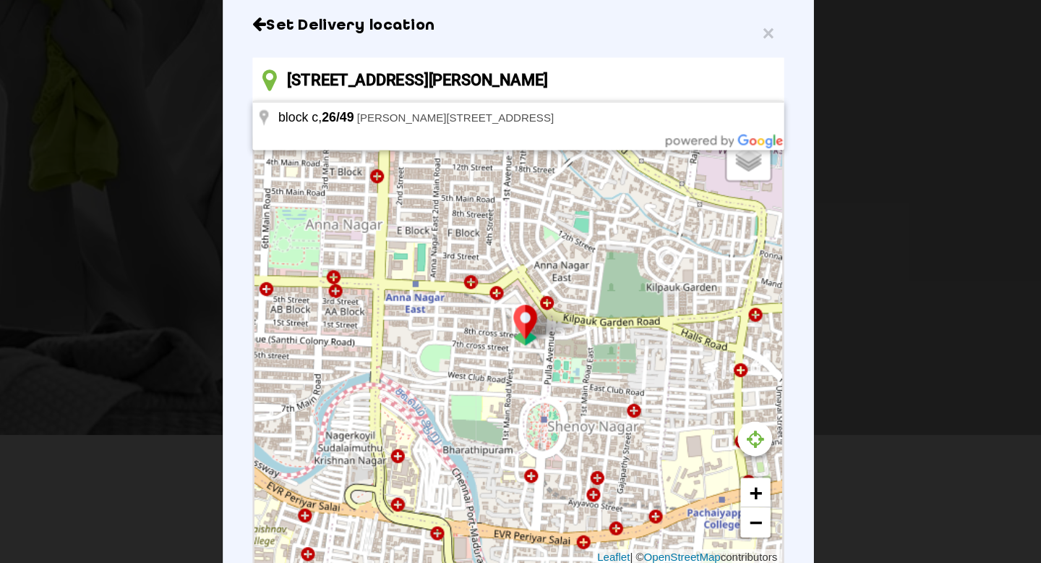
scroll to position [0, 161]
drag, startPoint x: 349, startPoint y: 180, endPoint x: 694, endPoint y: 178, distance: 345.0
click at [684, 178] on input "26/49, Shenoy Nagar West, Block C, C Block, Annanagar East, Chennai, Tamil Nadu…" at bounding box center [520, 181] width 389 height 33
drag, startPoint x: 695, startPoint y: 178, endPoint x: 370, endPoint y: 161, distance: 325.1
click at [370, 161] on div "Set Delivery location 26/49, Shenoy Nagar West, Block C, C Block, Annanagar Eas…" at bounding box center [520, 386] width 389 height 502
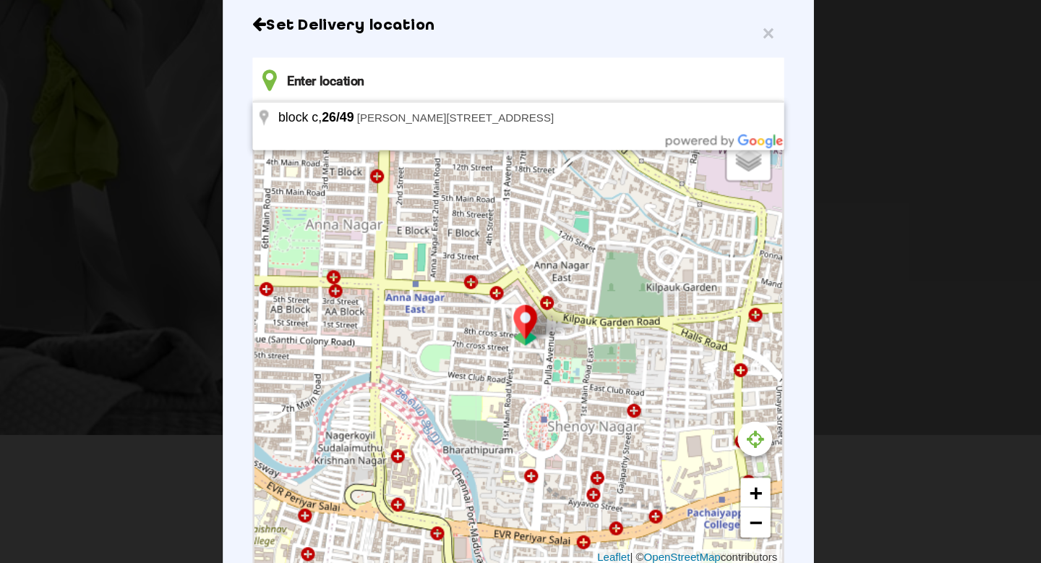
scroll to position [0, 0]
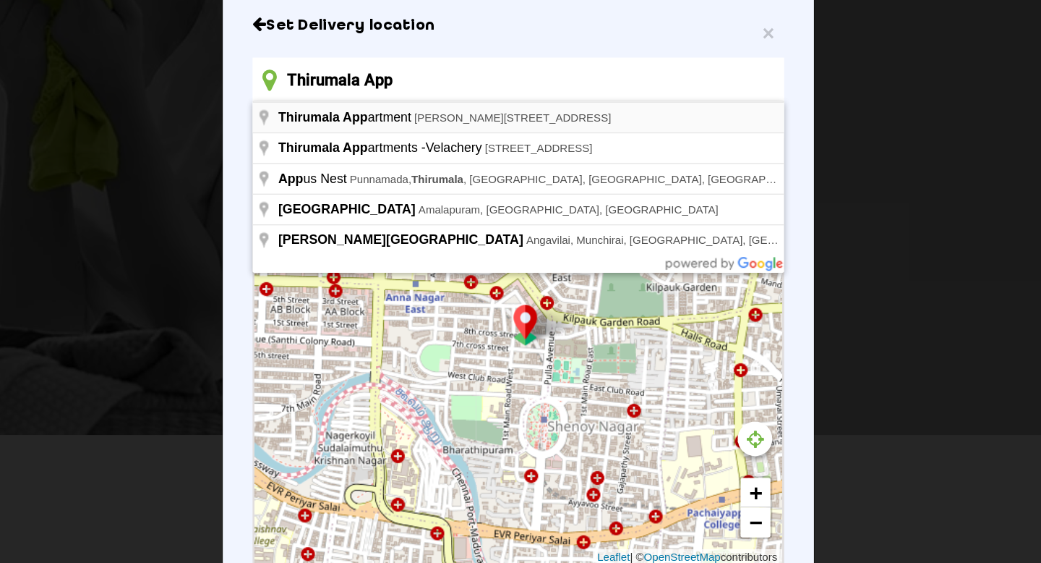
type input "Thirumala Appartment, Shenoy Nagar West, Block C, C Block, Annanagar East, Chen…"
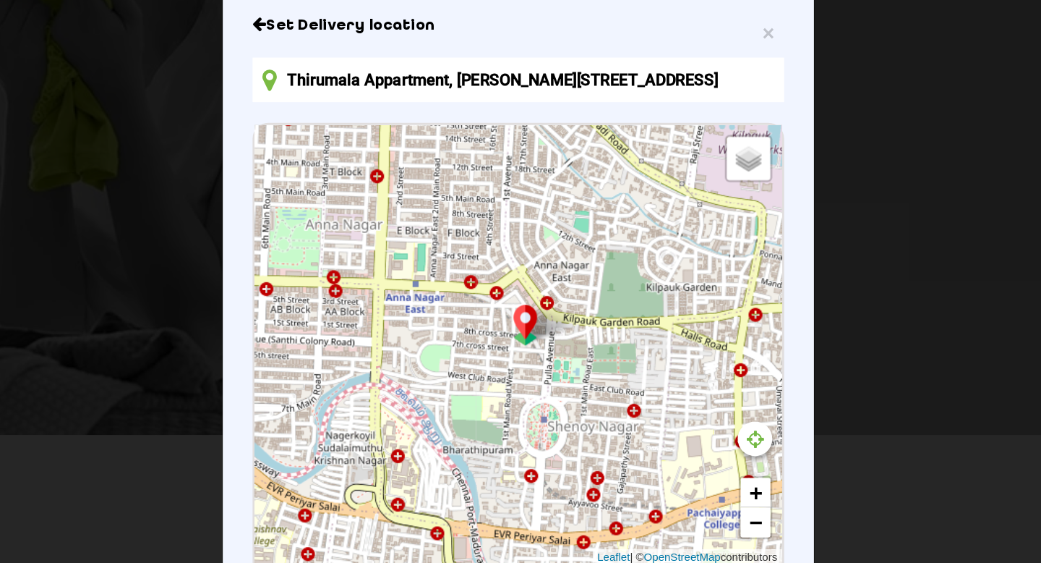
click at [809, 265] on div "× Set Delivery location Thirumala Appartment, Shenoy Nagar West, Block C, C Blo…" at bounding box center [520, 281] width 1041 height 563
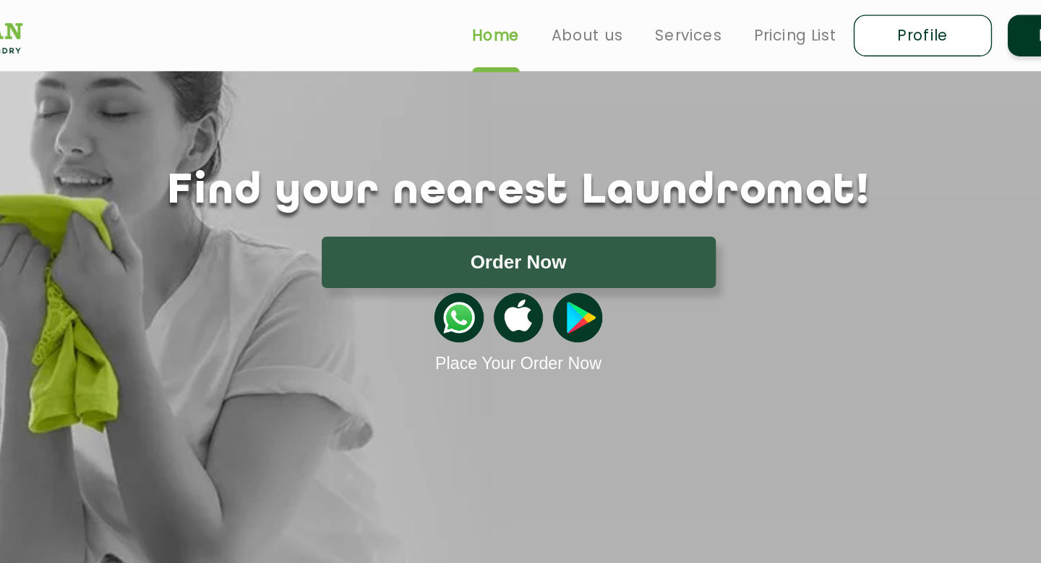
scroll to position [63, 0]
click at [807, 142] on h1 "Find your nearest Laundromat!" at bounding box center [521, 141] width 940 height 36
click at [473, 236] on img at bounding box center [477, 233] width 36 height 36
